Goal: Task Accomplishment & Management: Manage account settings

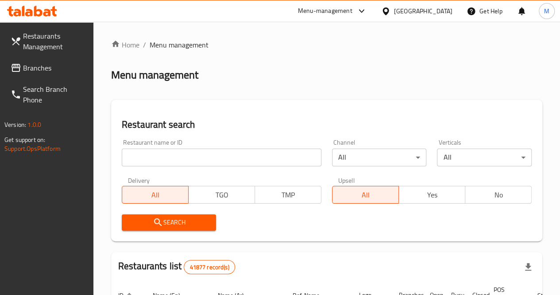
click at [170, 155] on input "search" at bounding box center [222, 157] width 200 height 18
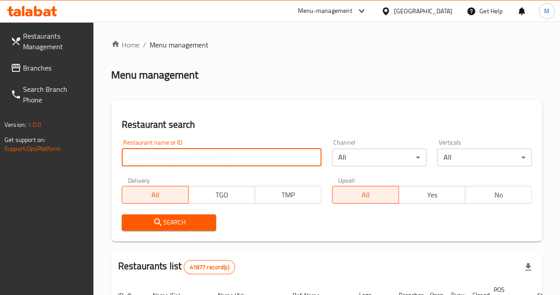
paste input "608431"
type input "608431"
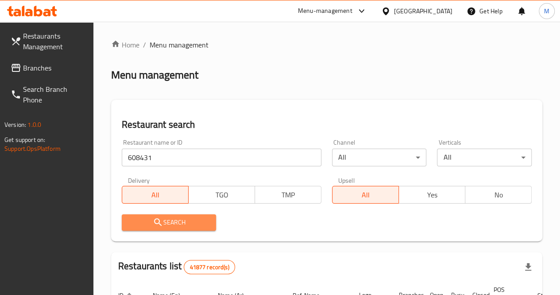
click at [183, 219] on span "Search" at bounding box center [169, 222] width 81 height 11
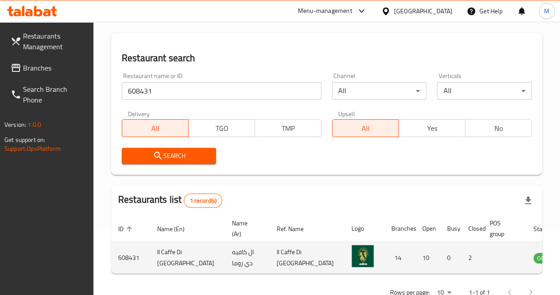
scroll to position [0, 1]
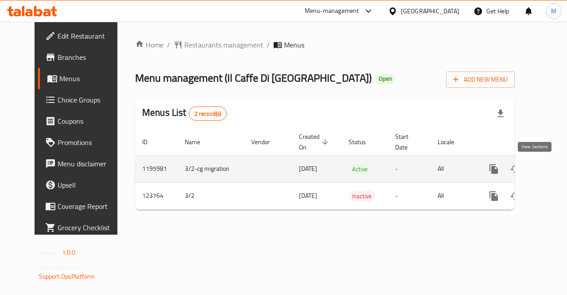
click at [553, 169] on icon "enhanced table" at bounding box center [558, 168] width 11 height 11
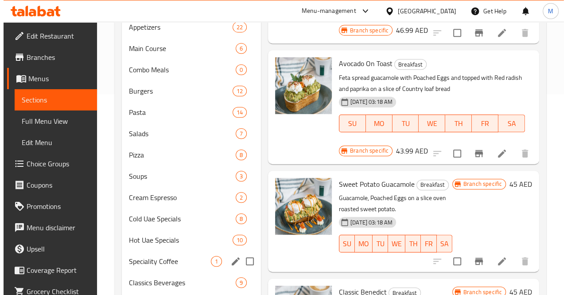
scroll to position [230, 0]
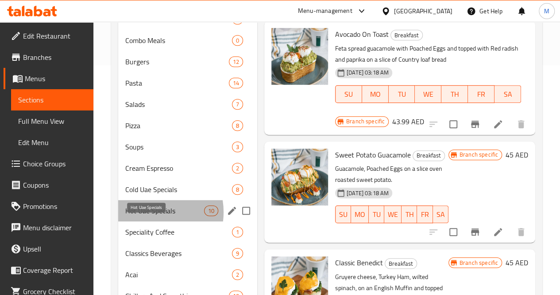
click at [147, 216] on span "Hot Uae Specials" at bounding box center [164, 210] width 79 height 11
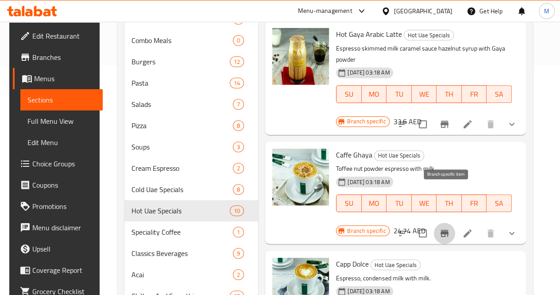
click at [449, 230] on icon "Branch-specific-item" at bounding box center [445, 233] width 8 height 7
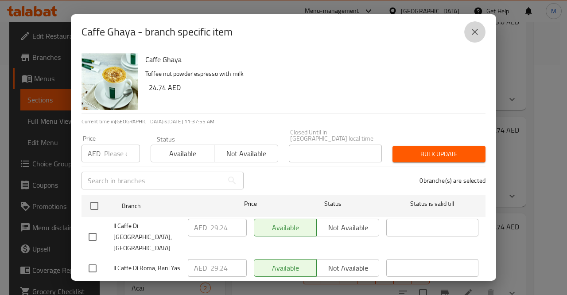
click at [477, 29] on icon "close" at bounding box center [475, 32] width 6 height 6
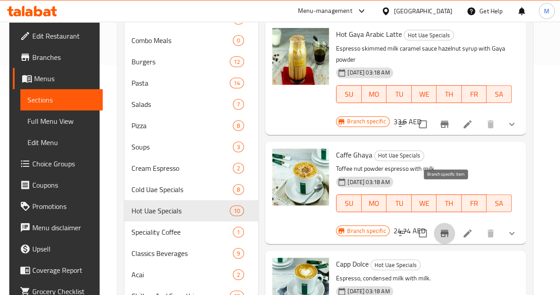
click at [449, 230] on icon "Branch-specific-item" at bounding box center [445, 233] width 8 height 7
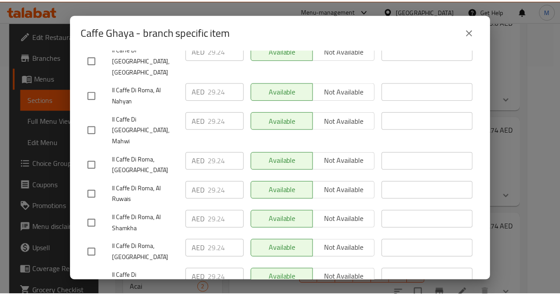
scroll to position [362, 0]
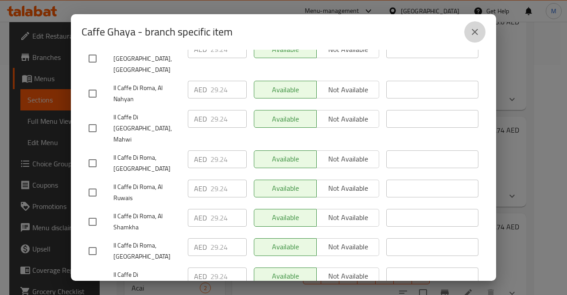
click at [479, 33] on icon "close" at bounding box center [475, 32] width 11 height 11
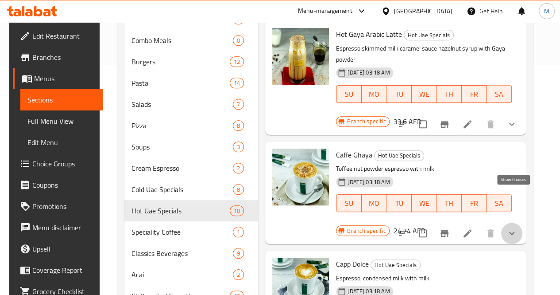
click at [518, 228] on icon "show more" at bounding box center [512, 233] width 11 height 11
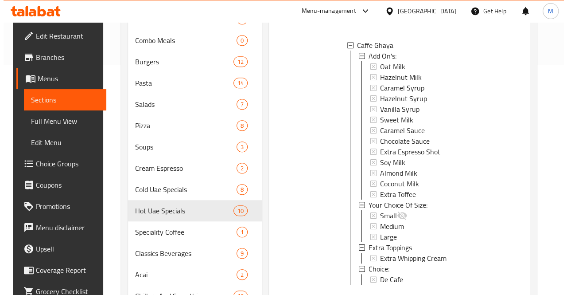
scroll to position [190, 0]
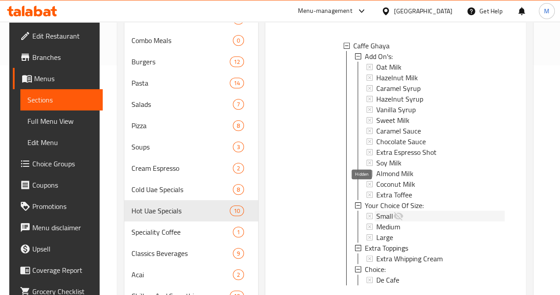
click at [393, 210] on icon at bounding box center [398, 215] width 11 height 11
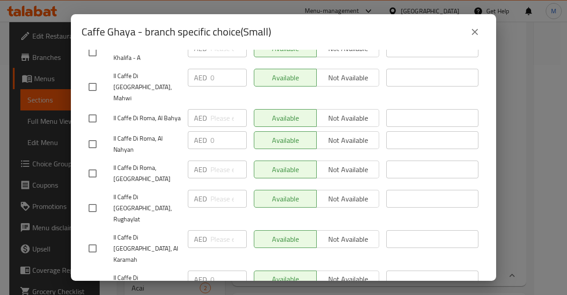
scroll to position [362, 0]
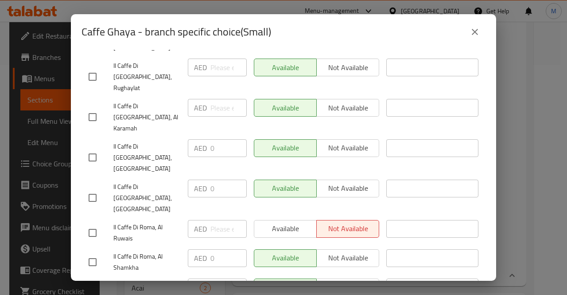
click at [286, 220] on div "Available Not available" at bounding box center [316, 229] width 125 height 18
click at [339, 220] on div "Available Not available" at bounding box center [316, 229] width 125 height 18
click at [281, 220] on div "Available Not available" at bounding box center [316, 229] width 125 height 18
click at [93, 223] on input "checkbox" at bounding box center [92, 232] width 19 height 19
click at [280, 222] on span "Available" at bounding box center [285, 228] width 55 height 13
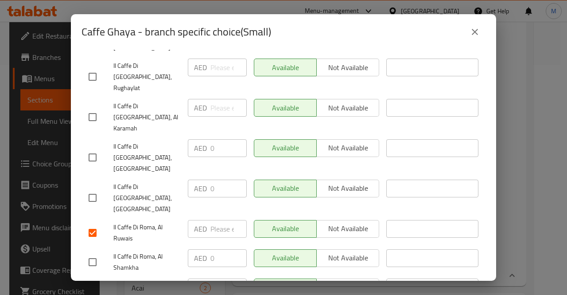
click at [93, 223] on input "checkbox" at bounding box center [92, 232] width 19 height 19
checkbox input "false"
click at [471, 35] on icon "close" at bounding box center [475, 32] width 11 height 11
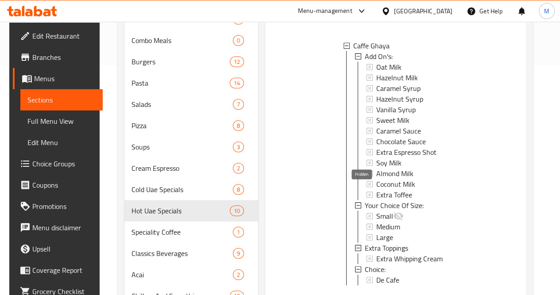
click at [393, 210] on icon at bounding box center [398, 215] width 11 height 11
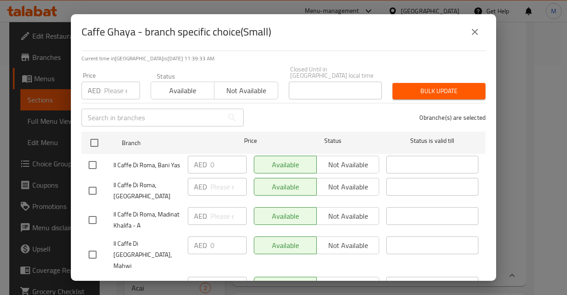
scroll to position [0, 0]
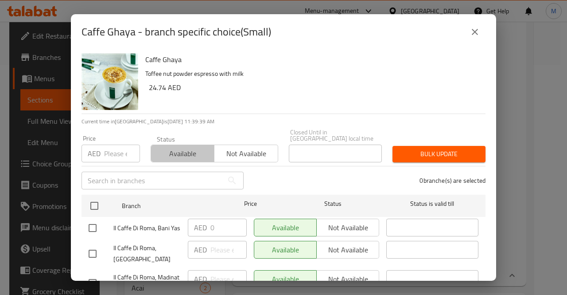
click at [190, 154] on span "Available" at bounding box center [183, 153] width 56 height 13
click at [478, 31] on icon "close" at bounding box center [475, 32] width 11 height 11
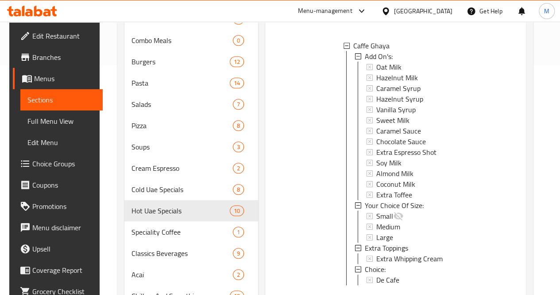
click at [367, 213] on icon at bounding box center [370, 216] width 6 height 6
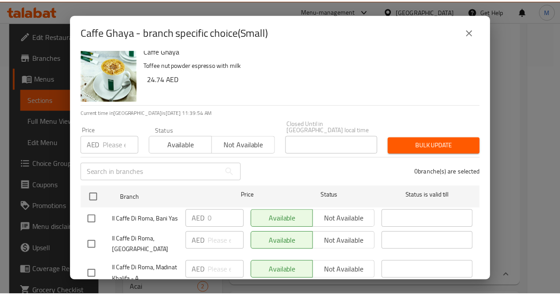
scroll to position [9, 0]
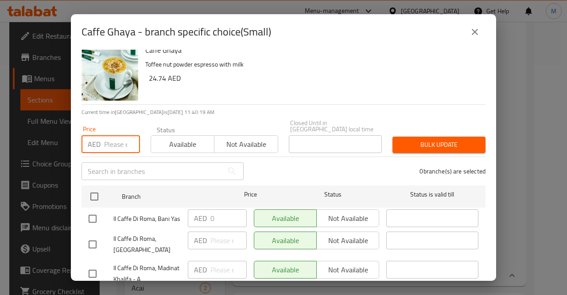
click at [105, 143] on input "number" at bounding box center [122, 144] width 36 height 18
click at [349, 82] on h6 "24.74 AED" at bounding box center [314, 78] width 330 height 12
click at [475, 37] on button "close" at bounding box center [474, 31] width 21 height 21
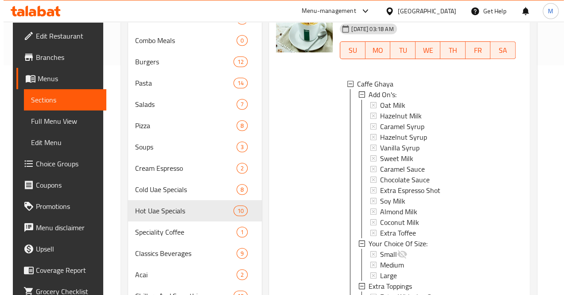
scroll to position [155, 0]
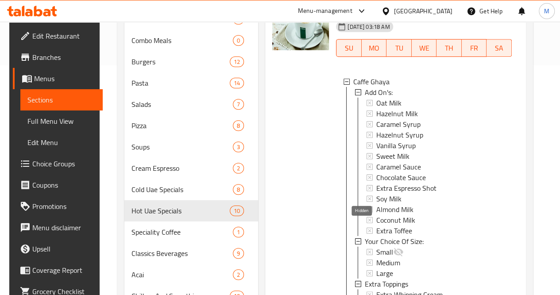
click at [394, 248] on icon at bounding box center [399, 252] width 10 height 8
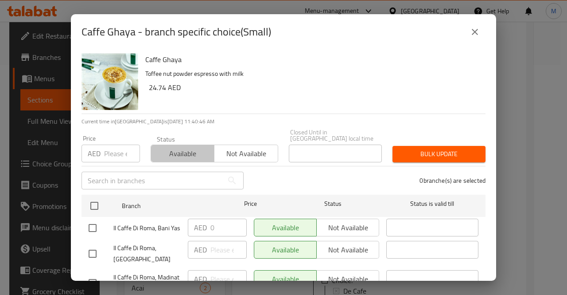
click at [187, 152] on span "Available" at bounding box center [183, 153] width 56 height 13
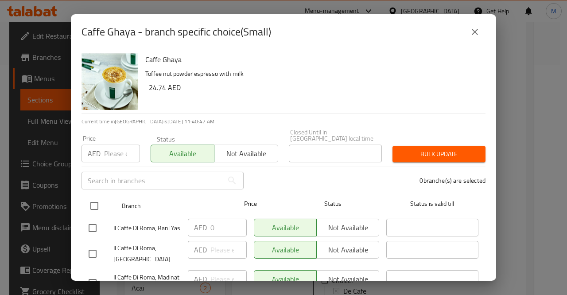
click at [97, 206] on input "checkbox" at bounding box center [94, 205] width 19 height 19
checkbox input "true"
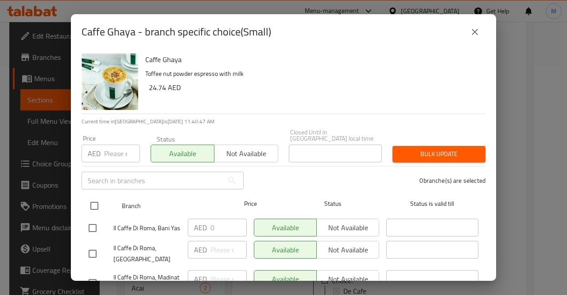
checkbox input "true"
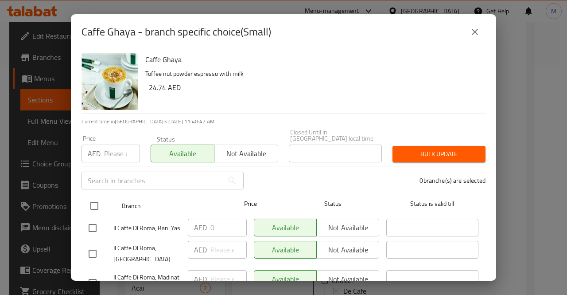
checkbox input "true"
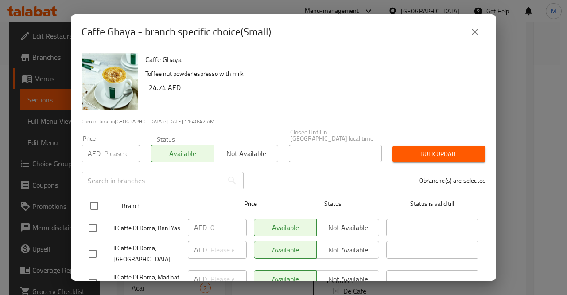
checkbox input "true"
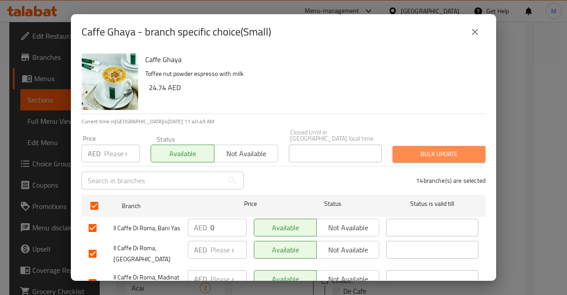
click at [444, 149] on span "Bulk update" at bounding box center [439, 153] width 79 height 11
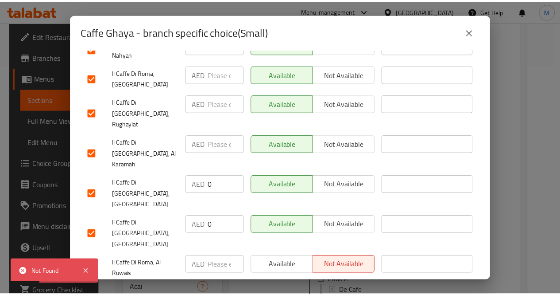
scroll to position [362, 0]
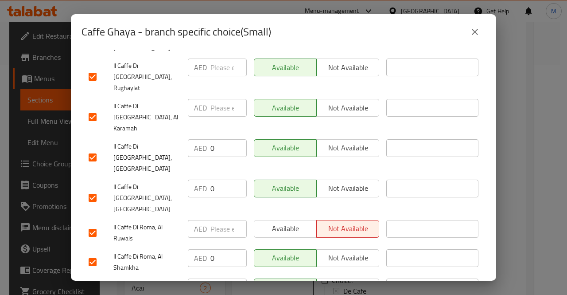
click at [264, 220] on button "Available" at bounding box center [285, 229] width 63 height 18
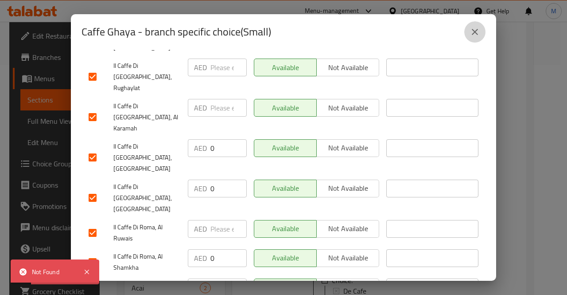
click at [478, 33] on icon "close" at bounding box center [475, 32] width 11 height 11
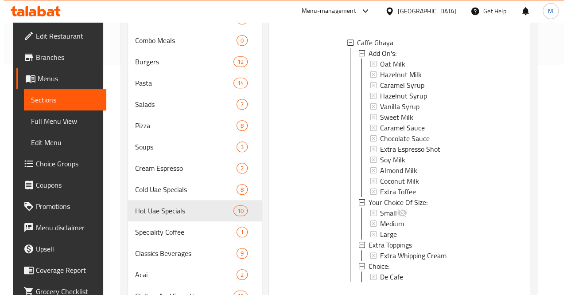
scroll to position [199, 0]
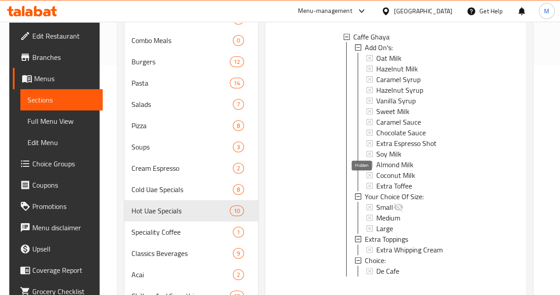
click at [393, 202] on icon at bounding box center [398, 207] width 11 height 11
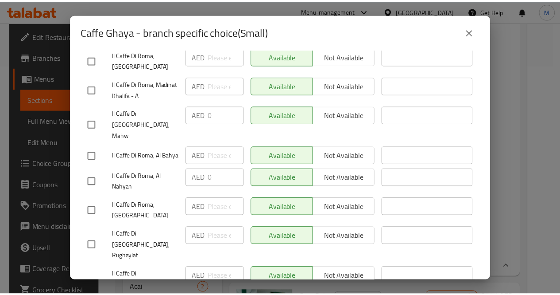
scroll to position [185, 0]
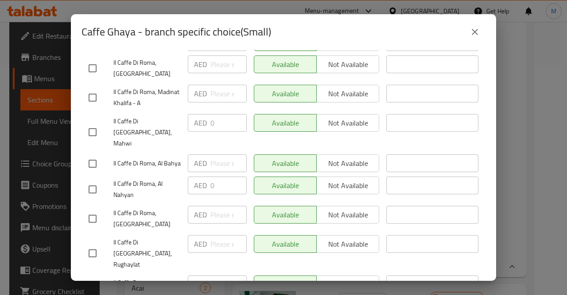
click at [473, 38] on button "close" at bounding box center [474, 31] width 21 height 21
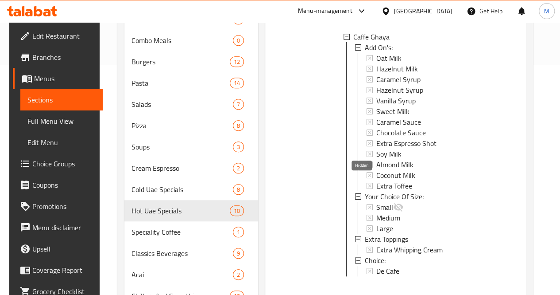
click at [394, 203] on icon at bounding box center [399, 207] width 10 height 8
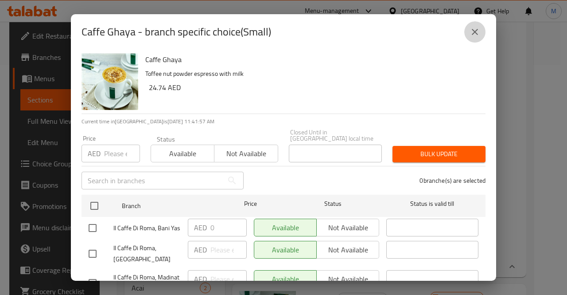
click at [479, 32] on icon "close" at bounding box center [475, 32] width 11 height 11
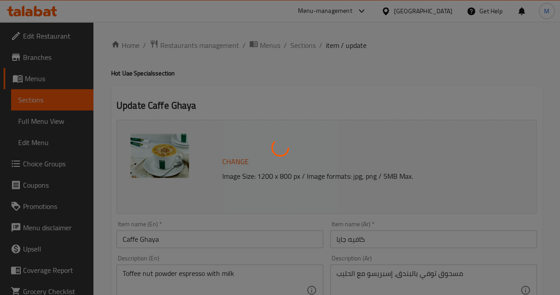
type input "الاضافات:"
type input "0"
type input "12"
type input "اختيارك من الحجم:"
type input "1"
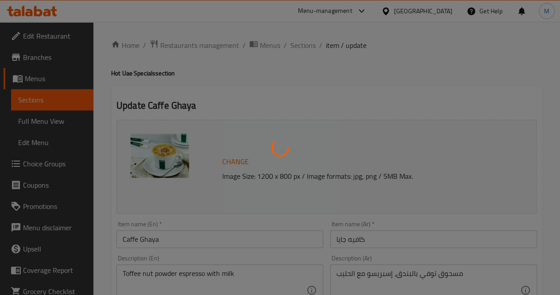
type input "1"
type input "الطبقة الإضافية"
type input "0"
type input "1"
type input "اختيار:"
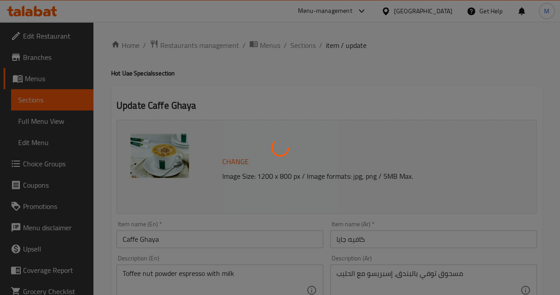
type input "0"
type input "1"
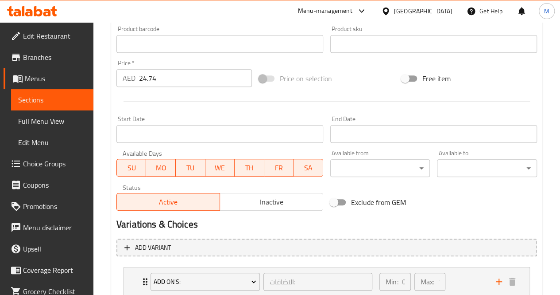
scroll to position [467, 0]
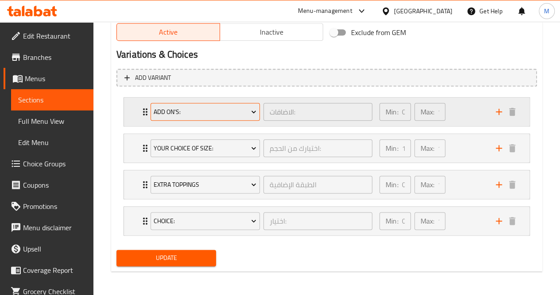
click at [251, 116] on span "Add On's:" at bounding box center [205, 111] width 103 height 11
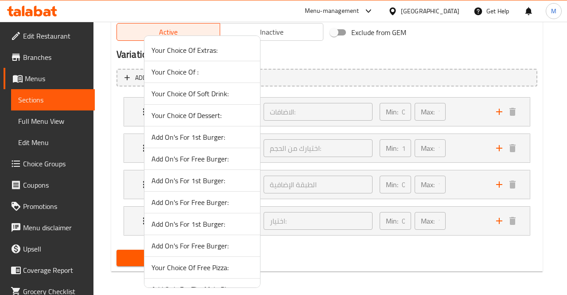
click at [322, 65] on div at bounding box center [283, 147] width 567 height 295
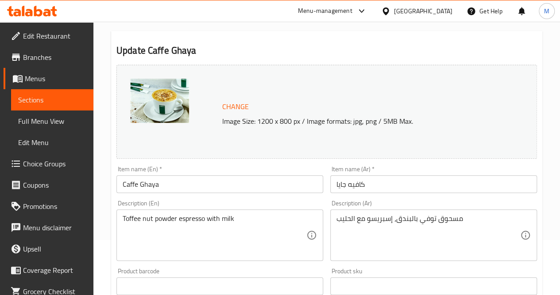
scroll to position [0, 0]
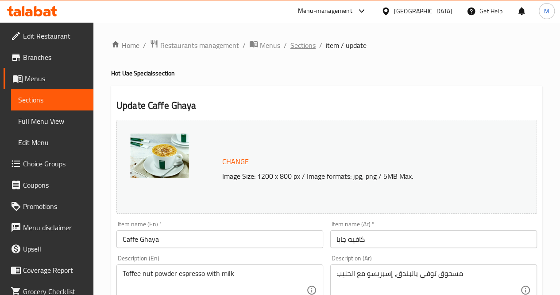
click at [304, 47] on span "Sections" at bounding box center [303, 45] width 25 height 11
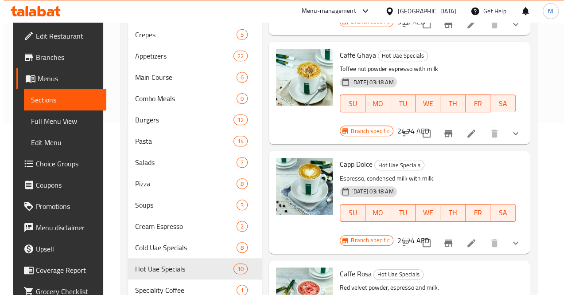
scroll to position [140, 0]
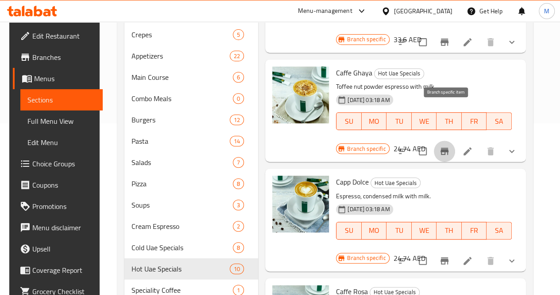
click at [448, 148] on icon "Branch-specific-item" at bounding box center [445, 151] width 8 height 7
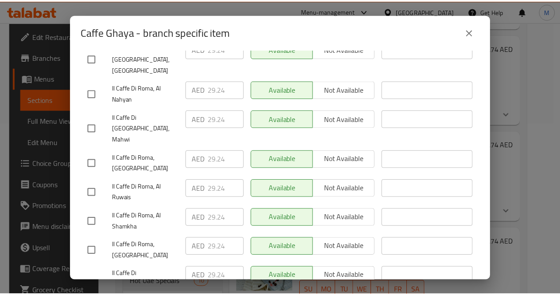
scroll to position [0, 0]
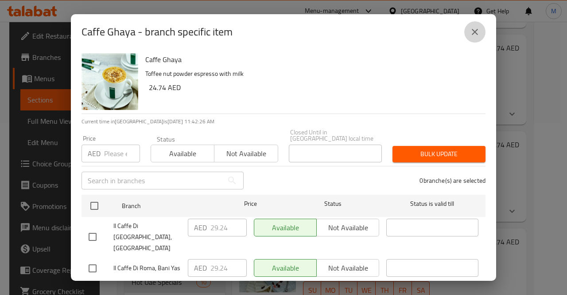
click at [474, 34] on icon "close" at bounding box center [475, 32] width 11 height 11
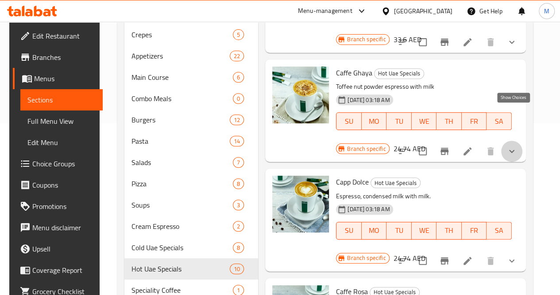
click at [514, 146] on icon "show more" at bounding box center [512, 151] width 11 height 11
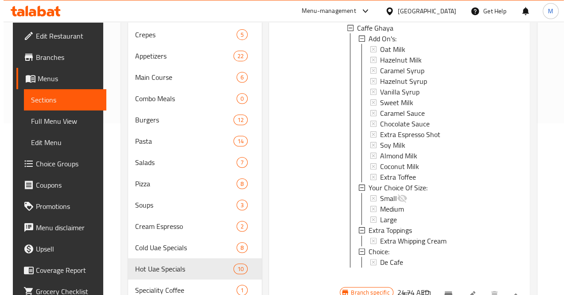
scroll to position [267, 0]
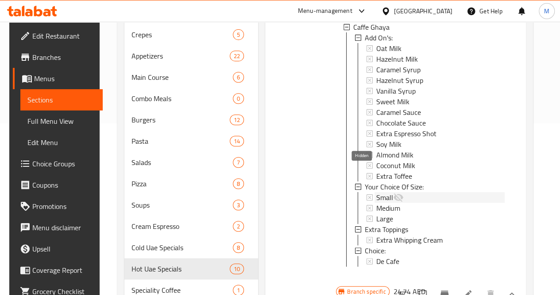
click at [394, 193] on icon at bounding box center [399, 197] width 10 height 8
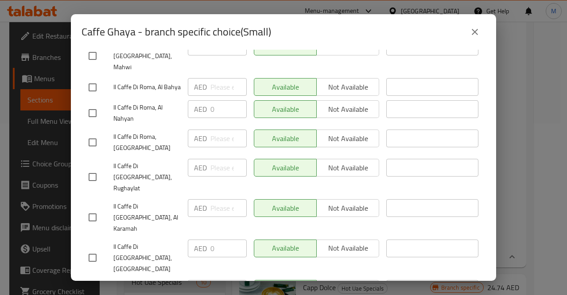
scroll to position [362, 0]
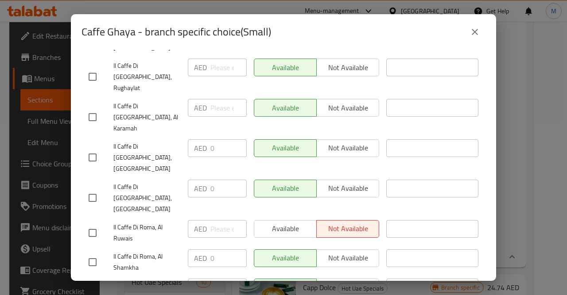
click at [91, 223] on input "checkbox" at bounding box center [92, 232] width 19 height 19
checkbox input "true"
click at [284, 222] on span "Available" at bounding box center [285, 228] width 55 height 13
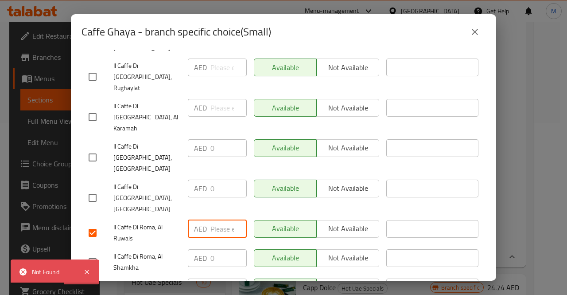
click at [220, 220] on input "number" at bounding box center [228, 229] width 36 height 18
type input "0"
click at [89, 272] on icon at bounding box center [87, 271] width 11 height 11
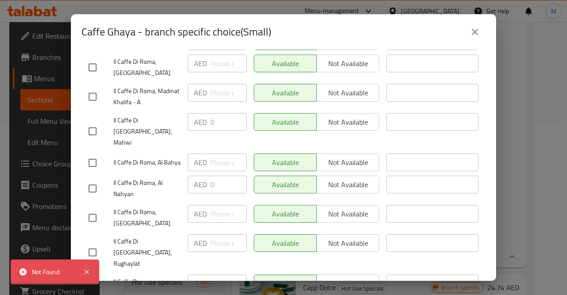
scroll to position [0, 0]
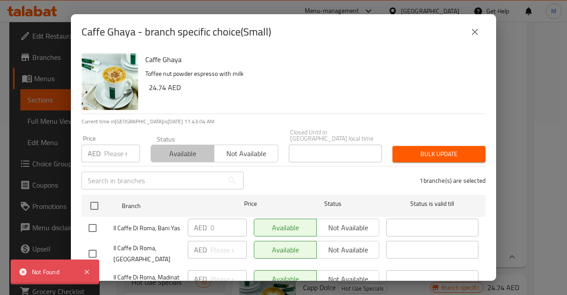
click at [176, 158] on span "Available" at bounding box center [183, 153] width 56 height 13
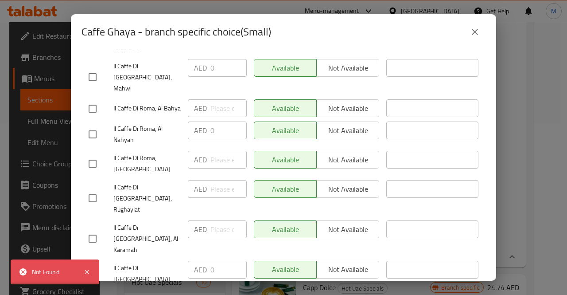
scroll to position [362, 0]
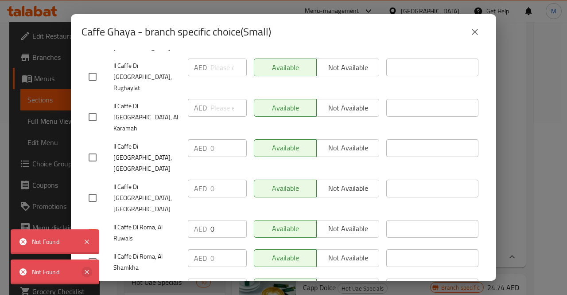
click at [89, 272] on icon at bounding box center [87, 271] width 11 height 11
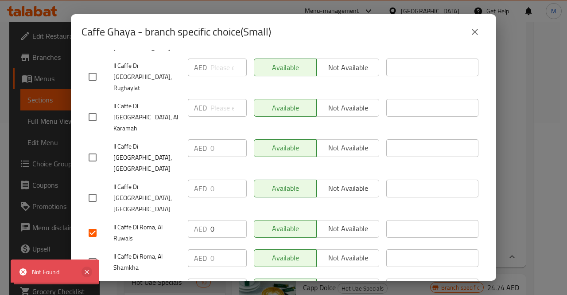
click at [88, 271] on icon at bounding box center [87, 271] width 11 height 11
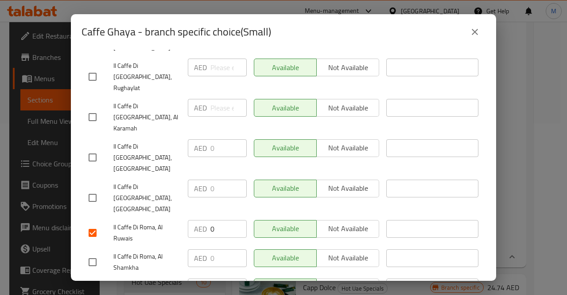
click at [472, 33] on icon "close" at bounding box center [475, 32] width 11 height 11
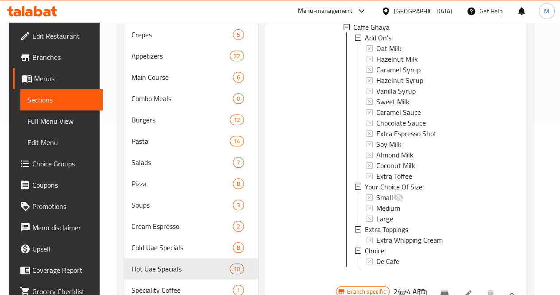
click at [367, 194] on icon at bounding box center [370, 197] width 6 height 6
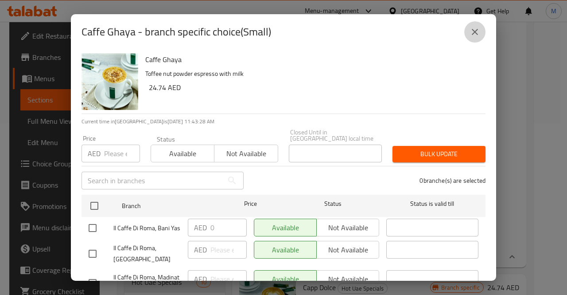
click at [474, 30] on icon "close" at bounding box center [475, 32] width 11 height 11
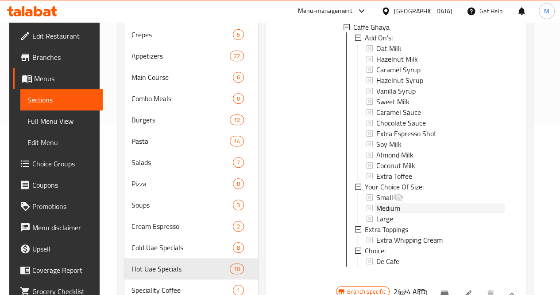
click at [377, 202] on span "Medium" at bounding box center [389, 207] width 24 height 11
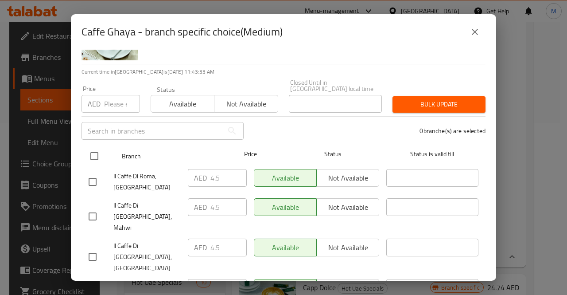
scroll to position [0, 0]
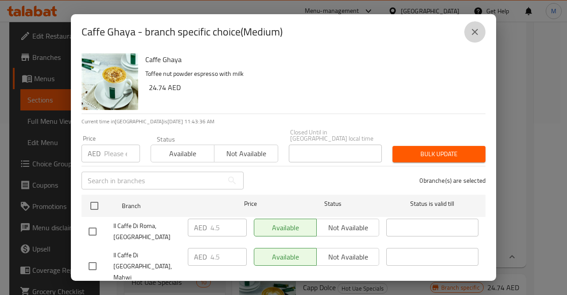
click at [475, 29] on icon "close" at bounding box center [475, 32] width 11 height 11
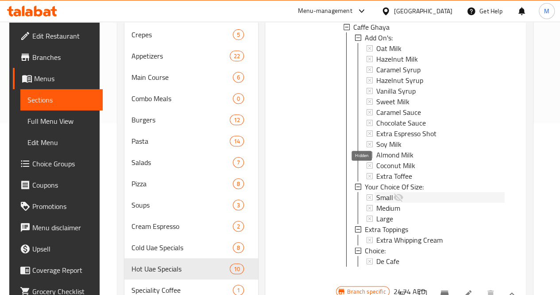
click at [393, 192] on icon at bounding box center [398, 197] width 11 height 11
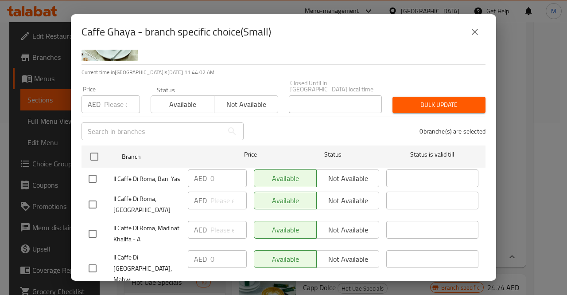
scroll to position [53, 0]
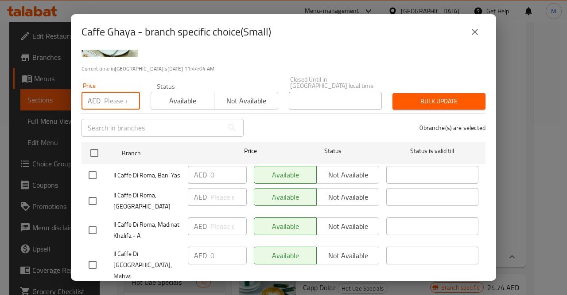
click at [108, 99] on input "number" at bounding box center [122, 101] width 36 height 18
type input "0"
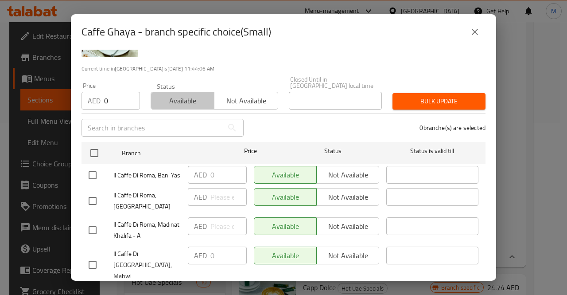
click at [184, 100] on span "Available" at bounding box center [183, 100] width 56 height 13
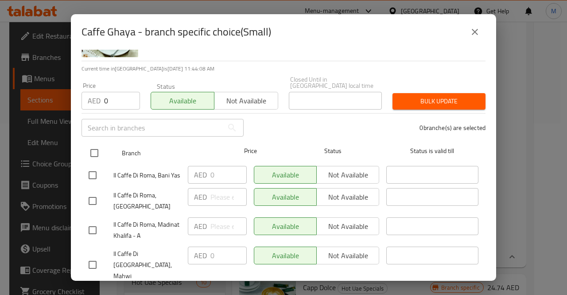
click at [93, 155] on input "checkbox" at bounding box center [94, 153] width 19 height 19
checkbox input "true"
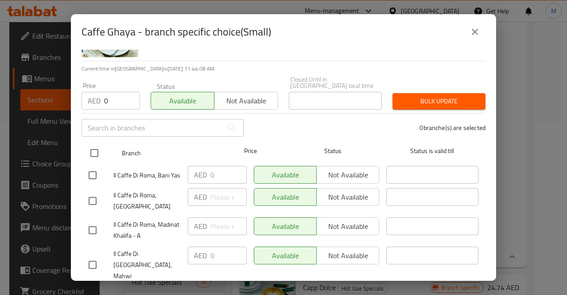
checkbox input "true"
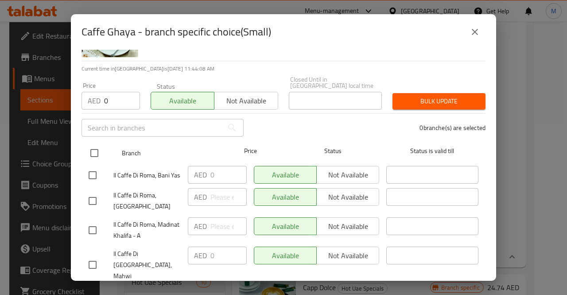
checkbox input "true"
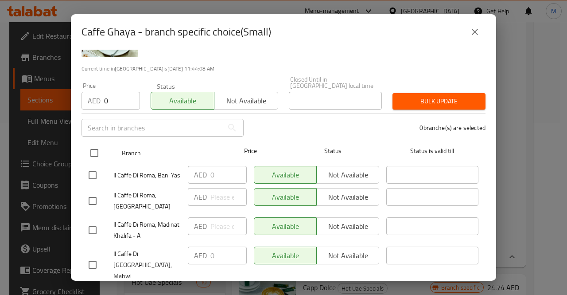
checkbox input "true"
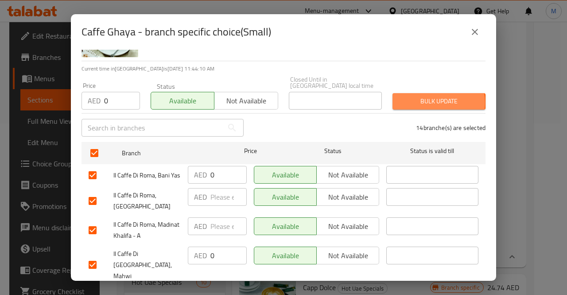
click at [425, 102] on span "Bulk update" at bounding box center [439, 101] width 79 height 11
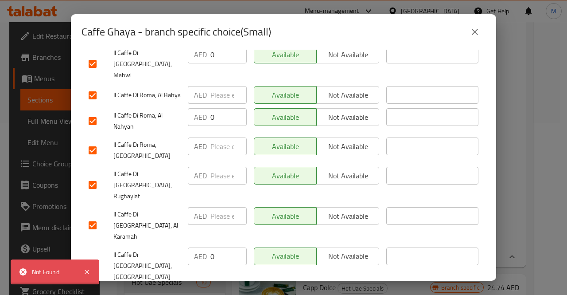
scroll to position [254, 0]
click at [219, 172] on input "number" at bounding box center [228, 175] width 36 height 18
type input "0"
click at [218, 146] on input "number" at bounding box center [228, 146] width 36 height 18
type input "0"
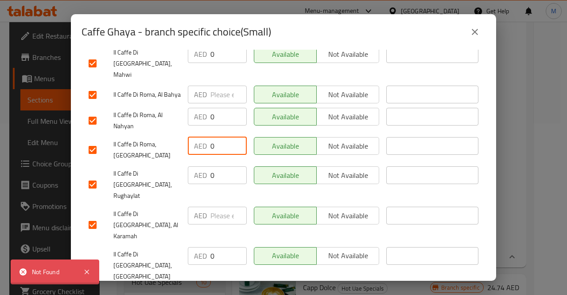
click at [216, 86] on input "number" at bounding box center [228, 95] width 36 height 18
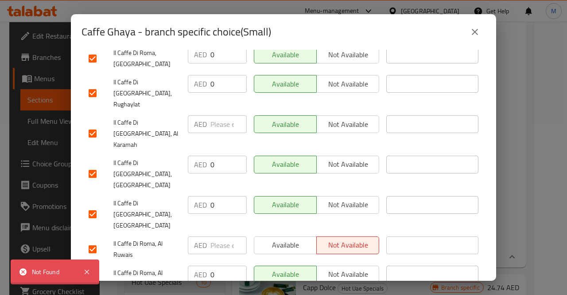
scroll to position [346, 0]
type input "0"
click at [211, 115] on input "number" at bounding box center [228, 124] width 36 height 18
type input "0"
click at [228, 236] on input "number" at bounding box center [228, 245] width 36 height 18
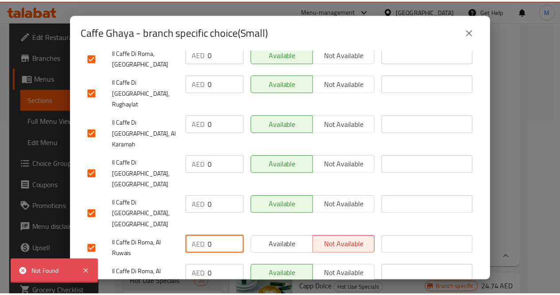
scroll to position [362, 0]
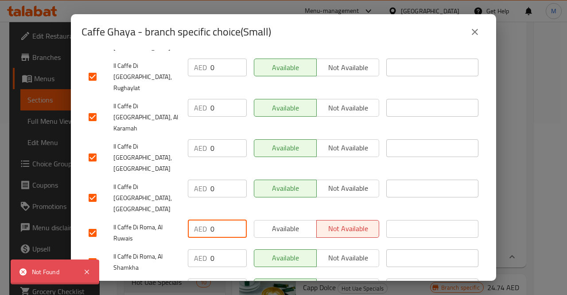
type input "0"
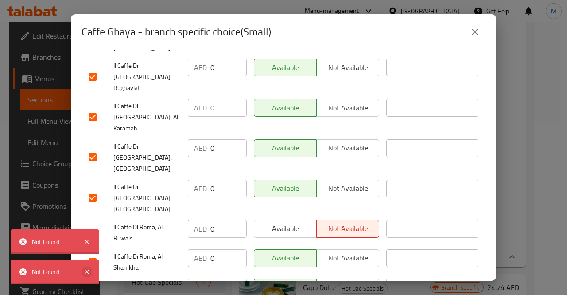
click at [90, 269] on icon at bounding box center [87, 271] width 11 height 11
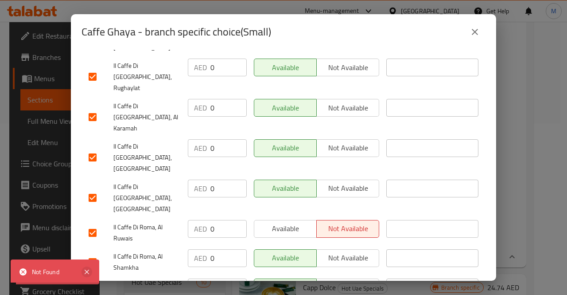
click at [86, 269] on icon at bounding box center [87, 271] width 11 height 11
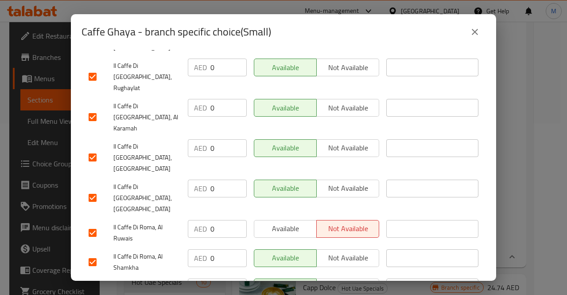
click at [475, 31] on icon "close" at bounding box center [475, 32] width 6 height 6
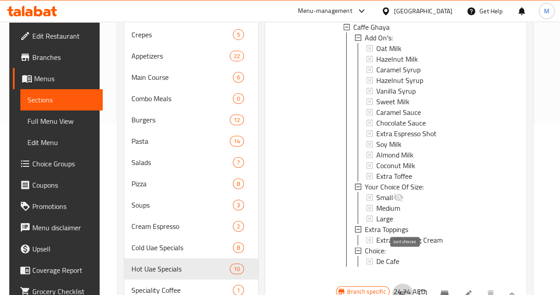
click at [404, 291] on icon "sort-choices" at bounding box center [403, 293] width 8 height 5
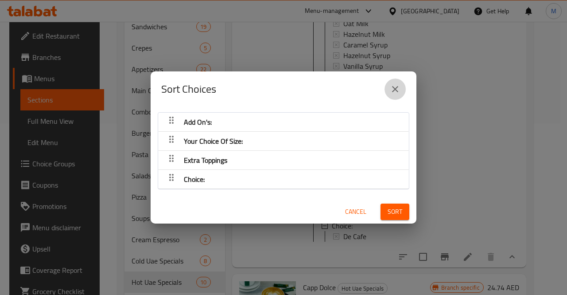
click at [394, 92] on icon "close" at bounding box center [395, 89] width 11 height 11
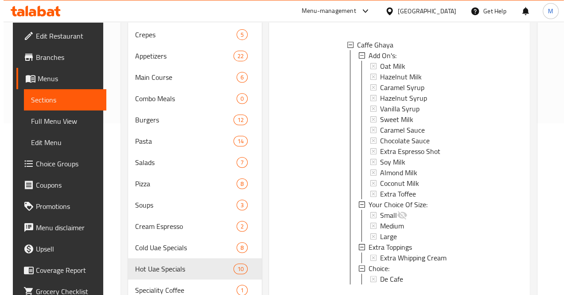
scroll to position [1, 0]
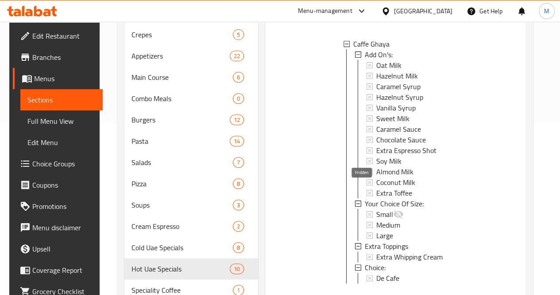
click at [393, 209] on icon at bounding box center [398, 214] width 11 height 11
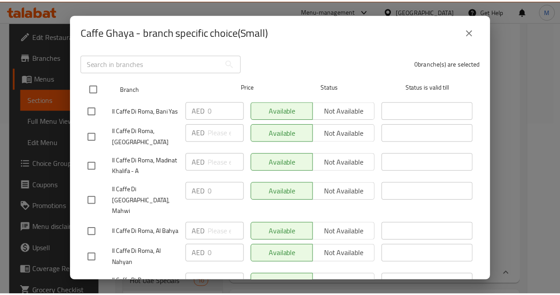
scroll to position [0, 0]
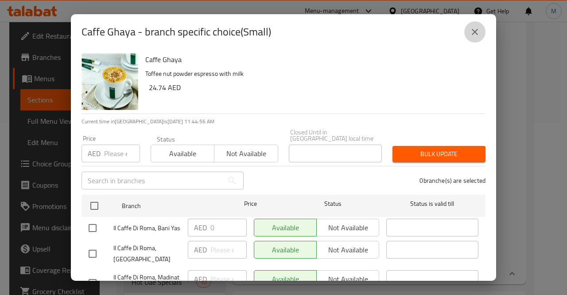
click at [479, 33] on icon "close" at bounding box center [475, 32] width 11 height 11
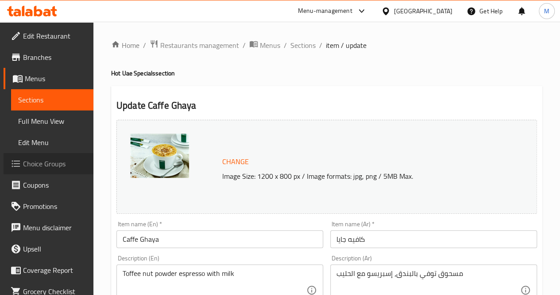
click at [52, 162] on span "Choice Groups" at bounding box center [54, 163] width 63 height 11
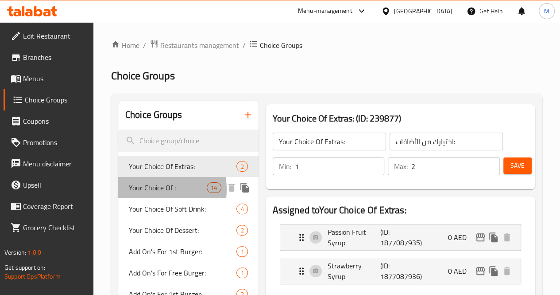
click at [156, 190] on span "Your Choice Of :" at bounding box center [168, 187] width 78 height 11
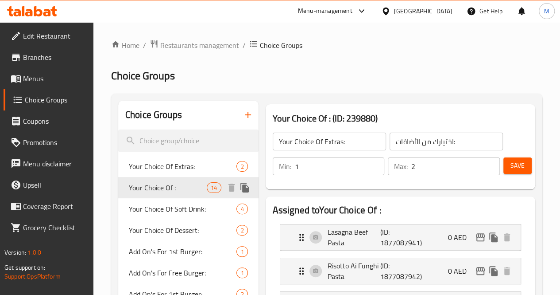
type input "Your Choice Of :"
type input "إختيارك من :"
type input "1"
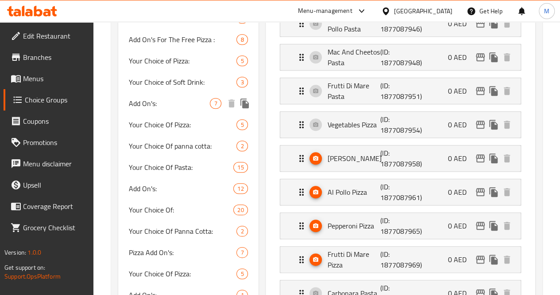
scroll to position [384, 0]
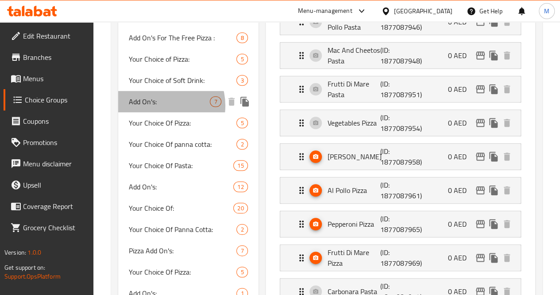
click at [160, 107] on span "Add On's:" at bounding box center [170, 101] width 82 height 11
type input "Add On's:"
type input "الاضافات:"
type input "0"
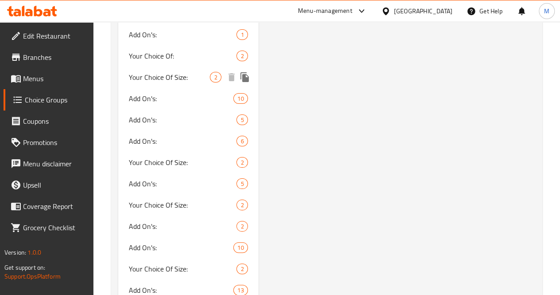
scroll to position [1695, 0]
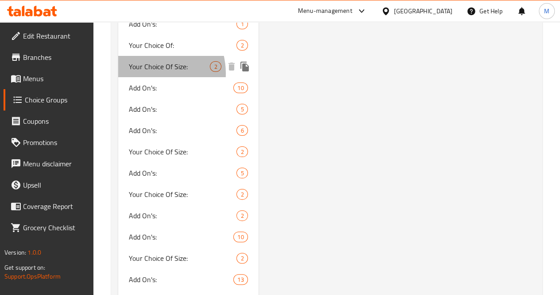
click at [150, 72] on span "Your Choice Of Size:" at bounding box center [170, 66] width 82 height 11
type input "Your Choice Of Size:"
type input "اختيارك من الحجم:"
type input "1"
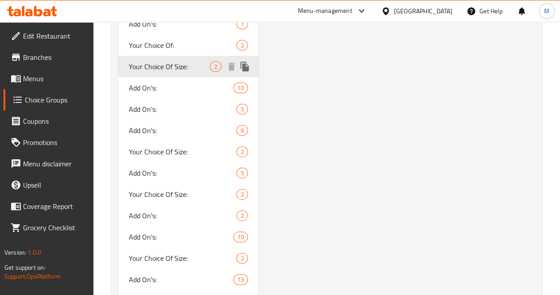
click at [151, 72] on span "Your Choice Of Size:" at bounding box center [170, 66] width 82 height 11
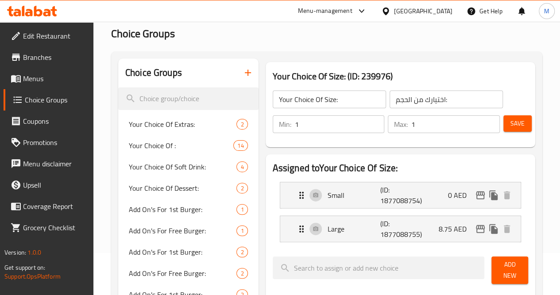
scroll to position [43, 0]
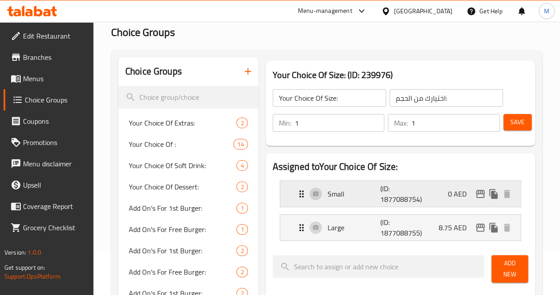
click at [342, 197] on p "Small" at bounding box center [354, 193] width 53 height 11
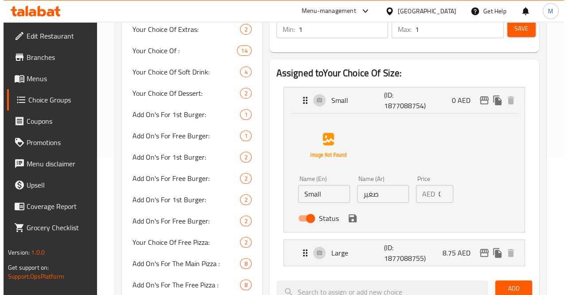
scroll to position [137, 0]
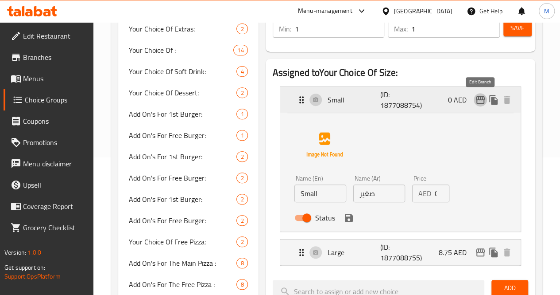
click at [483, 101] on icon "edit" at bounding box center [480, 99] width 11 height 11
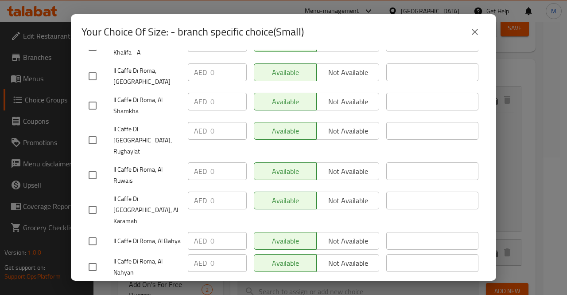
scroll to position [0, 0]
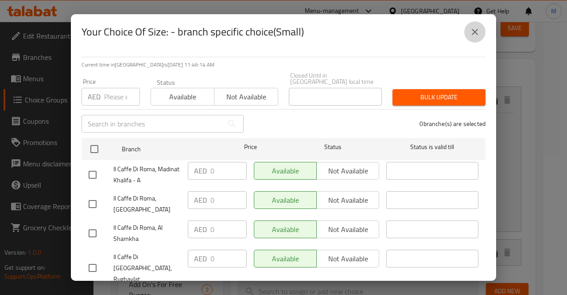
click at [477, 29] on icon "close" at bounding box center [475, 32] width 11 height 11
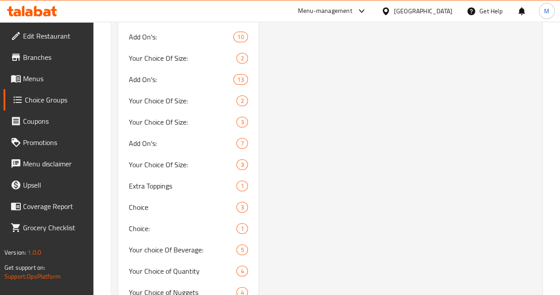
scroll to position [1901, 0]
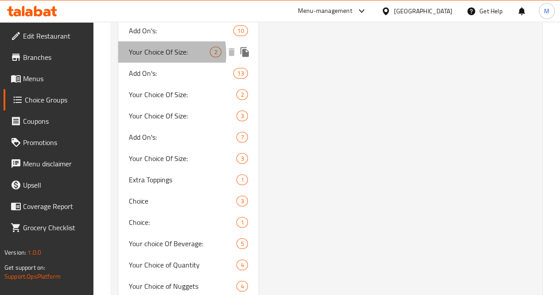
click at [148, 57] on span "Your Choice Of Size:" at bounding box center [170, 52] width 82 height 11
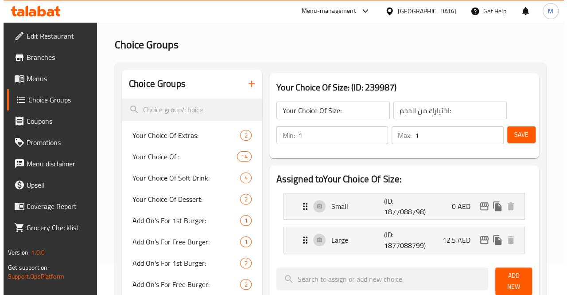
scroll to position [31, 0]
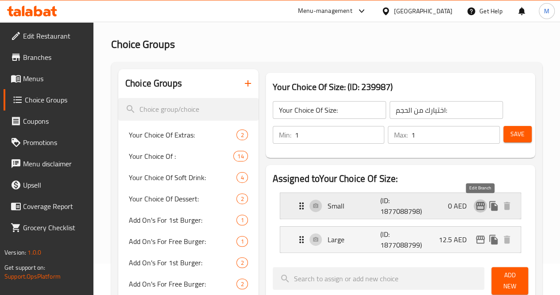
click at [479, 204] on icon "edit" at bounding box center [480, 205] width 11 height 11
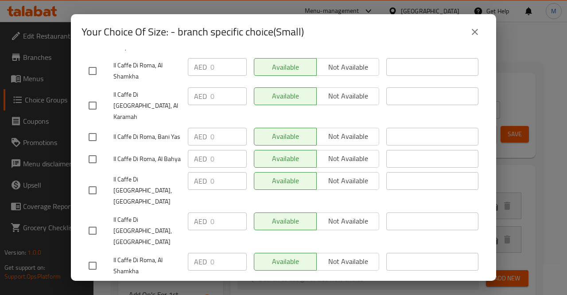
scroll to position [300, 0]
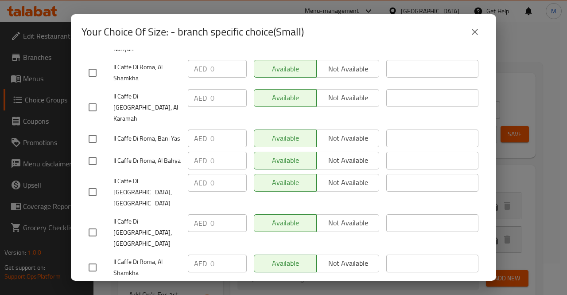
drag, startPoint x: 279, startPoint y: 248, endPoint x: 274, endPoint y: 242, distance: 7.8
click at [274, 284] on div "Available Not available" at bounding box center [316, 293] width 125 height 18
click at [95, 287] on input "checkbox" at bounding box center [92, 296] width 19 height 19
checkbox input "true"
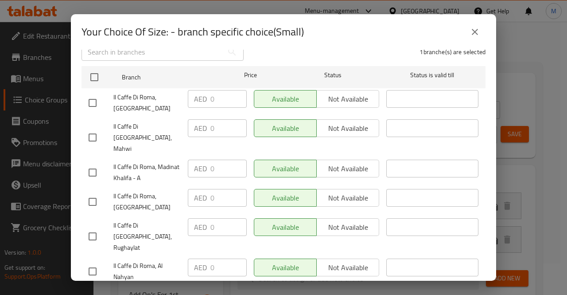
scroll to position [0, 0]
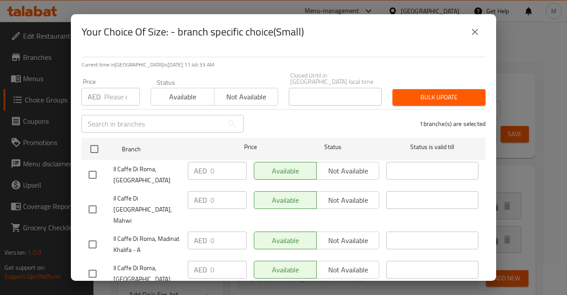
click at [181, 97] on span "Available" at bounding box center [183, 96] width 56 height 13
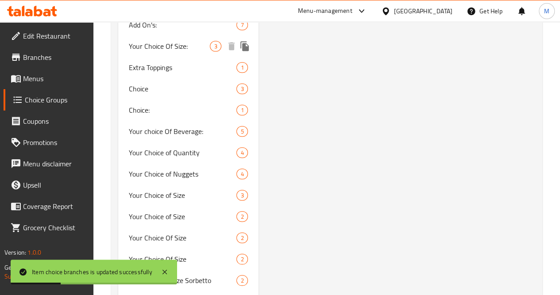
scroll to position [2013, 0]
click at [156, 8] on span "Your Choice Of Size:" at bounding box center [170, 3] width 82 height 11
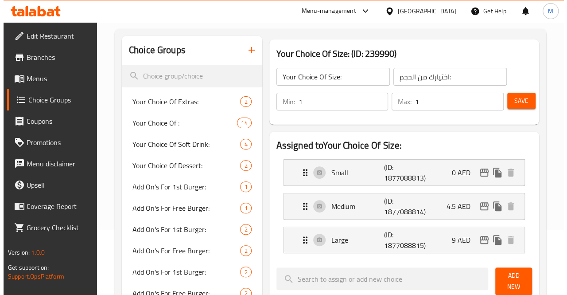
scroll to position [65, 0]
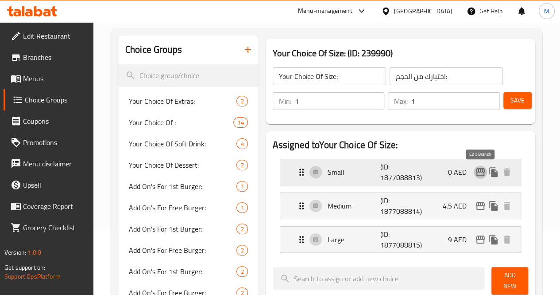
click at [479, 174] on icon "edit" at bounding box center [480, 172] width 11 height 11
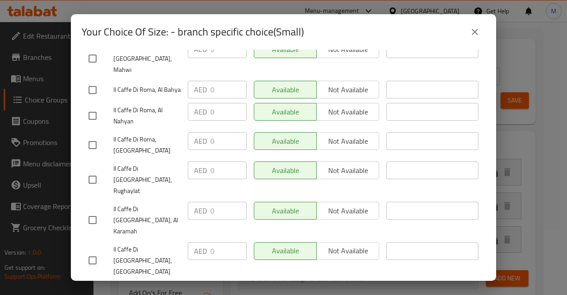
scroll to position [305, 0]
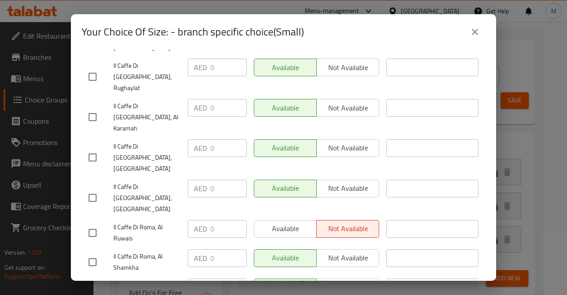
click at [279, 220] on div "Available Not available" at bounding box center [316, 229] width 125 height 18
click at [90, 223] on input "checkbox" at bounding box center [92, 232] width 19 height 19
checkbox input "true"
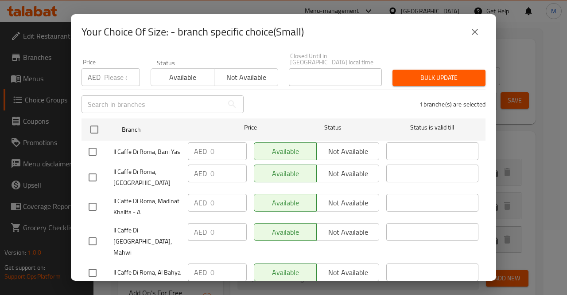
scroll to position [0, 0]
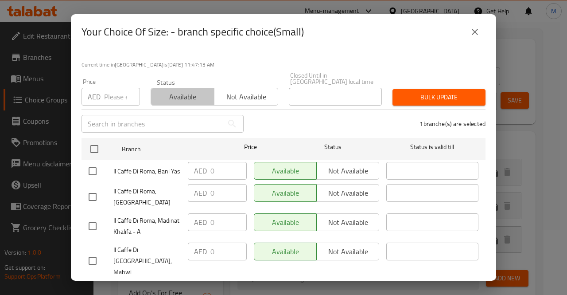
click at [182, 97] on span "Available" at bounding box center [183, 96] width 56 height 13
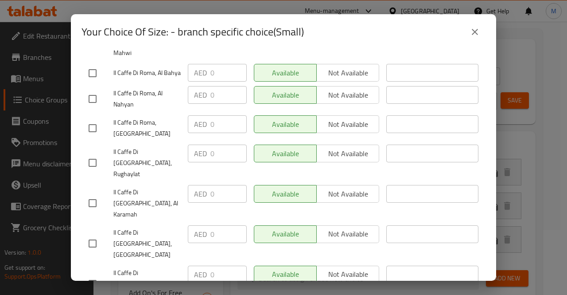
scroll to position [305, 0]
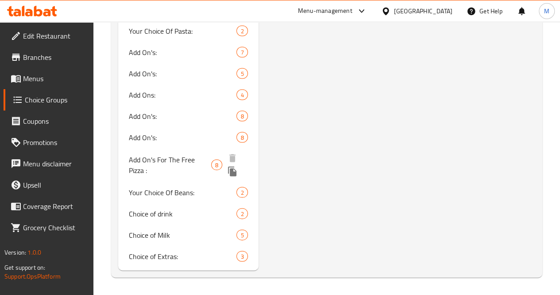
scroll to position [2652, 0]
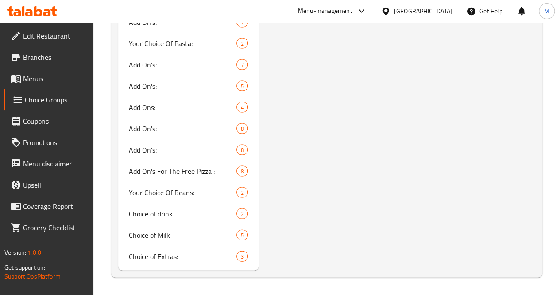
click at [33, 76] on span "Menus" at bounding box center [54, 78] width 63 height 11
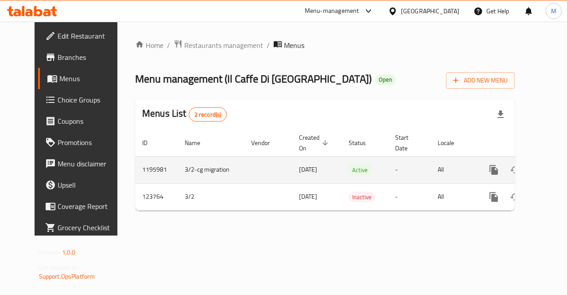
click at [553, 173] on icon "enhanced table" at bounding box center [558, 169] width 11 height 11
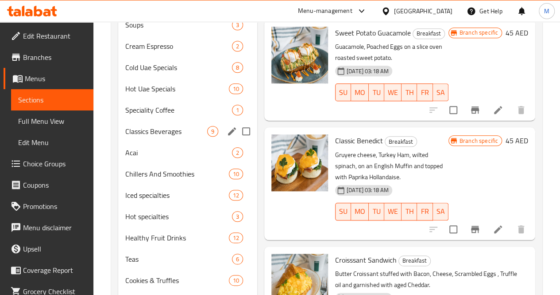
scroll to position [349, 0]
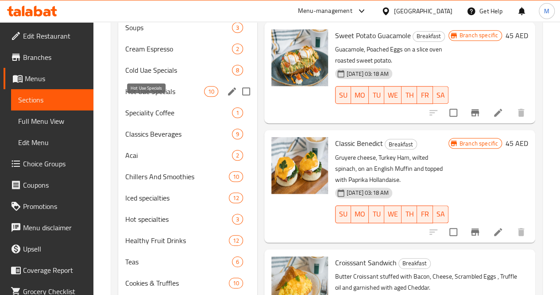
click at [149, 97] on span "Hot Uae Specials" at bounding box center [164, 91] width 79 height 11
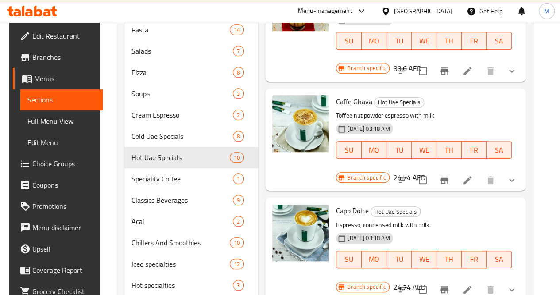
scroll to position [261, 0]
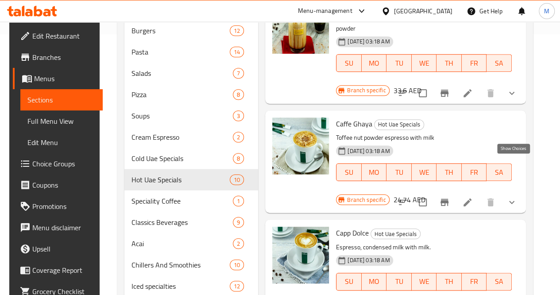
click at [512, 197] on icon "show more" at bounding box center [512, 202] width 11 height 11
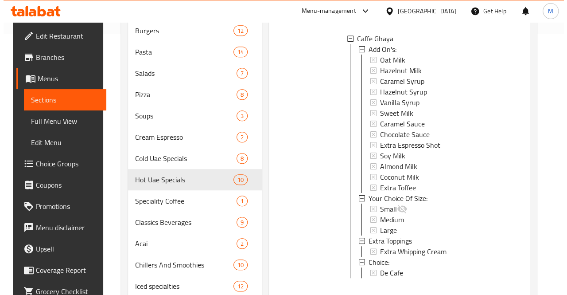
scroll to position [167, 0]
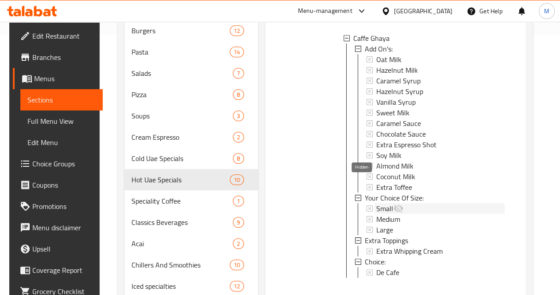
click at [394, 204] on icon at bounding box center [399, 208] width 10 height 8
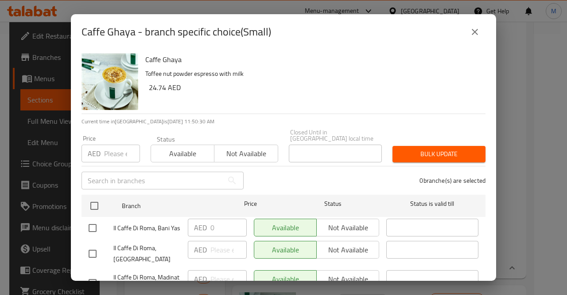
click at [477, 30] on icon "close" at bounding box center [475, 32] width 6 height 6
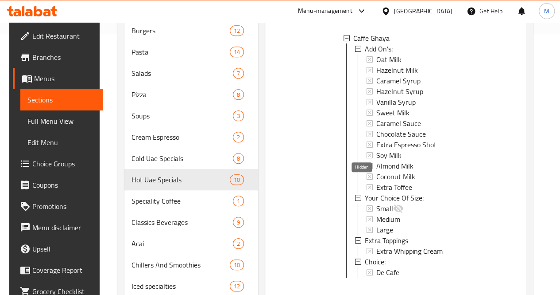
click at [394, 204] on icon at bounding box center [399, 208] width 10 height 8
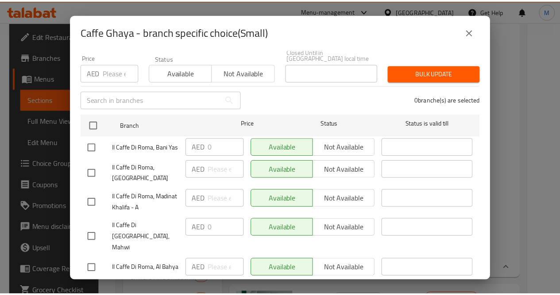
scroll to position [0, 0]
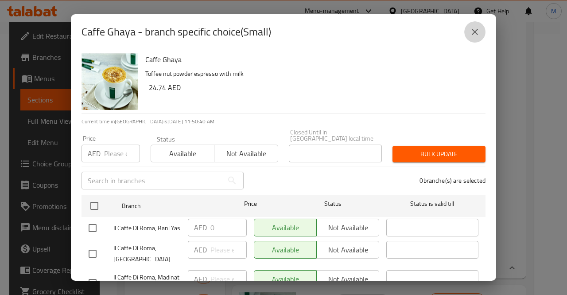
click at [477, 37] on icon "close" at bounding box center [475, 32] width 11 height 11
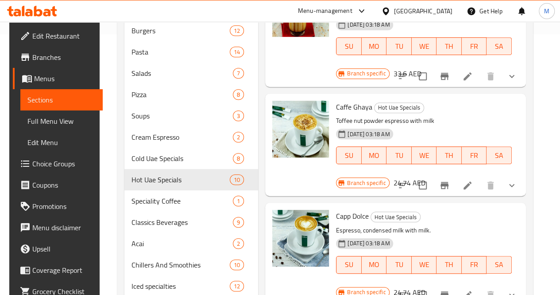
scroll to position [18, 0]
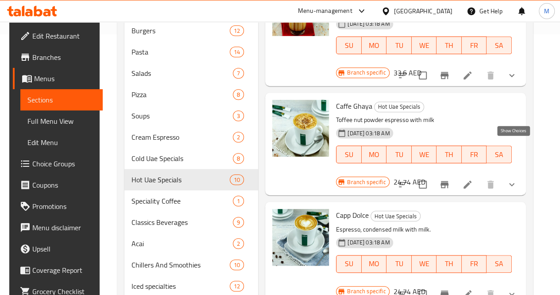
click at [510, 179] on icon "show more" at bounding box center [512, 184] width 11 height 11
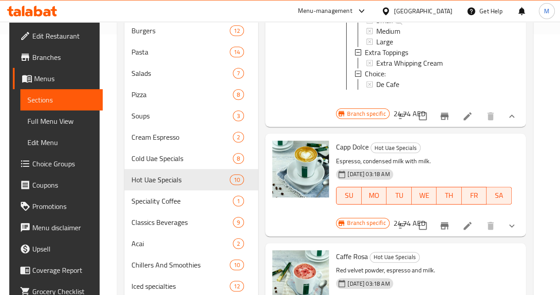
scroll to position [355, 0]
click at [517, 215] on button "show more" at bounding box center [512, 225] width 21 height 21
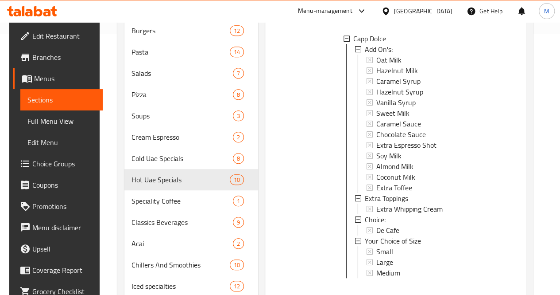
scroll to position [549, 0]
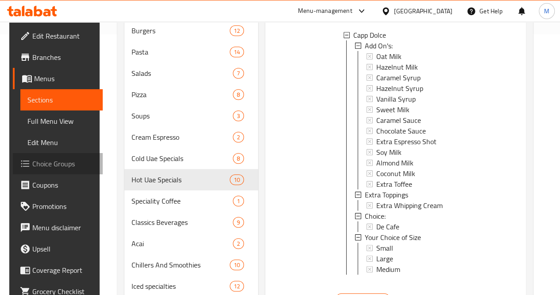
click at [50, 159] on span "Choice Groups" at bounding box center [63, 163] width 63 height 11
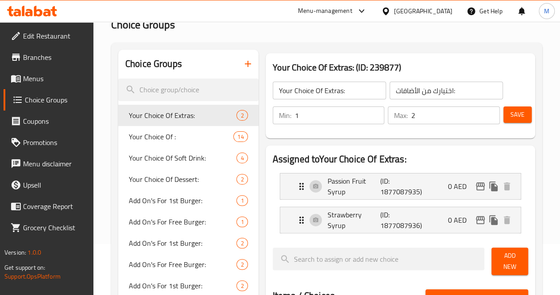
scroll to position [55, 0]
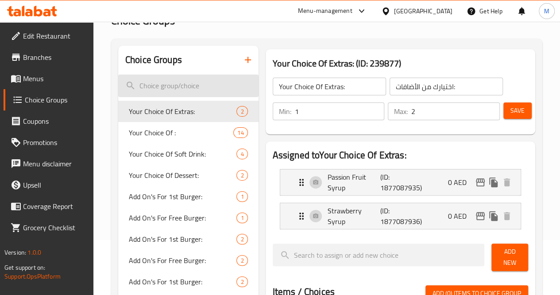
click at [164, 86] on input "search" at bounding box center [188, 85] width 140 height 23
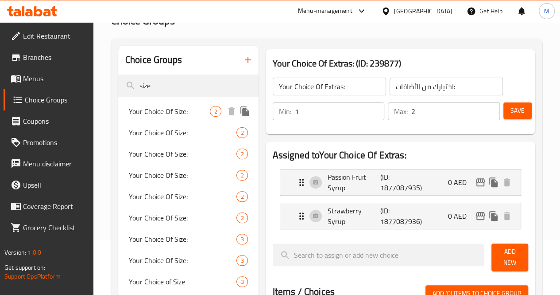
type input "size"
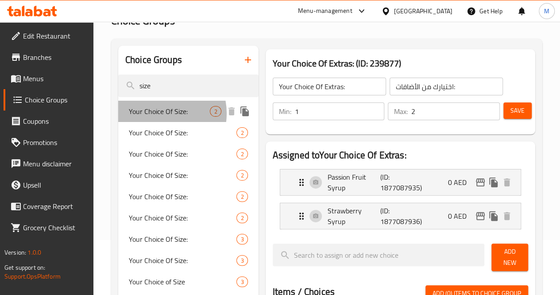
click at [158, 114] on span "Your Choice Of Size:" at bounding box center [170, 111] width 82 height 11
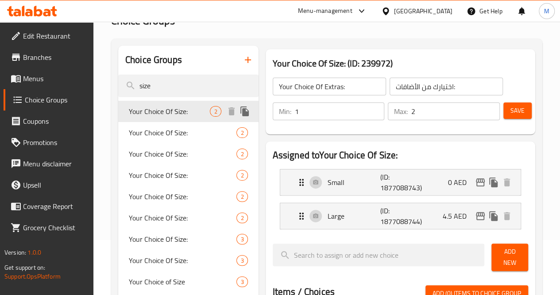
type input "Your Choice Of Size:"
type input "اختيارك من الحجم:"
type input "1"
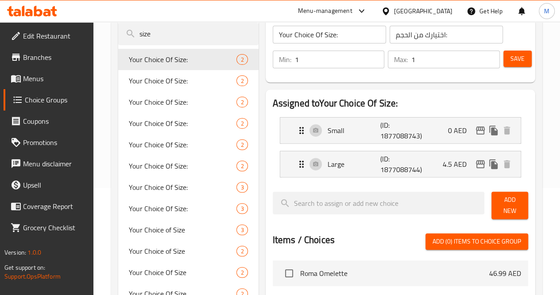
scroll to position [72, 0]
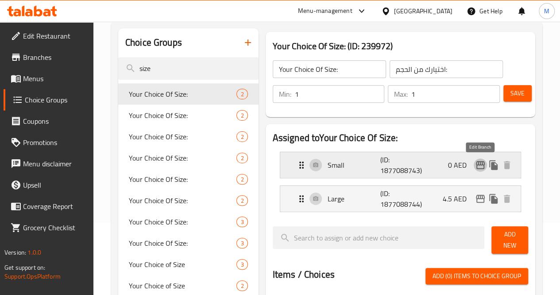
click at [481, 163] on icon "edit" at bounding box center [480, 165] width 11 height 11
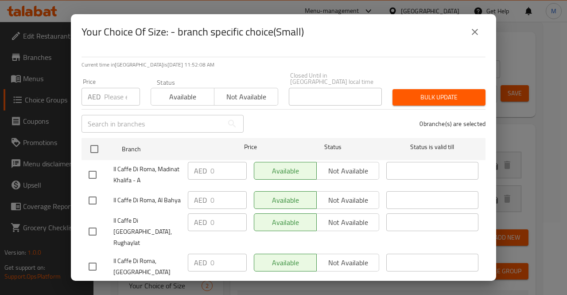
click at [475, 31] on icon "close" at bounding box center [475, 32] width 11 height 11
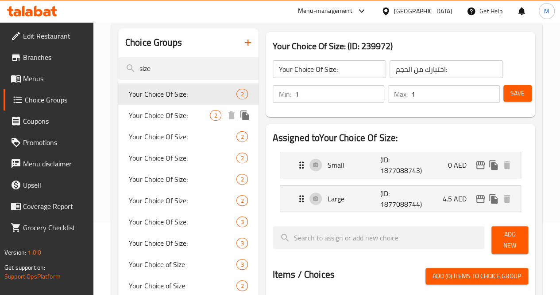
click at [153, 118] on span "Your Choice Of Size:" at bounding box center [170, 115] width 82 height 11
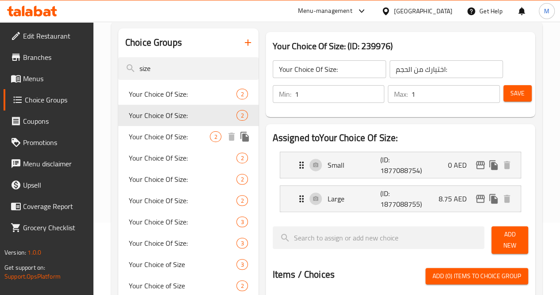
click at [142, 137] on span "Your Choice Of Size:" at bounding box center [170, 136] width 82 height 11
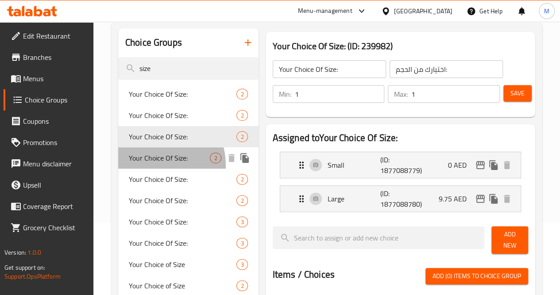
click at [151, 163] on span "Your Choice Of Size:" at bounding box center [170, 157] width 82 height 11
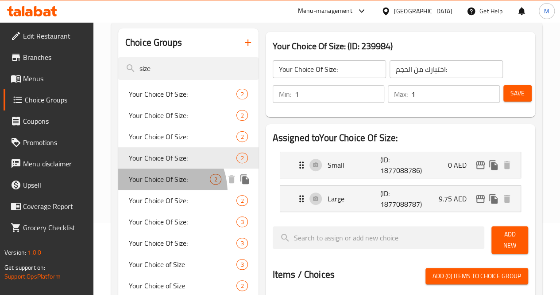
click at [151, 184] on span "Your Choice Of Size:" at bounding box center [170, 179] width 82 height 11
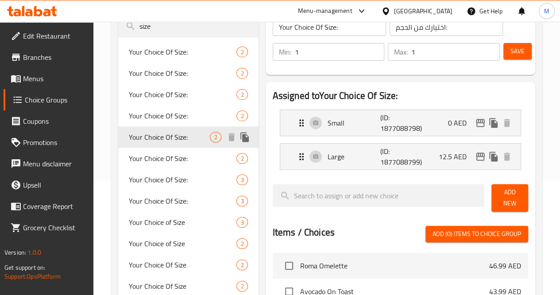
scroll to position [115, 0]
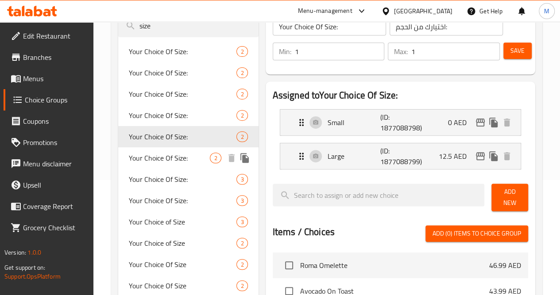
click at [148, 162] on span "Your Choice Of Size:" at bounding box center [170, 157] width 82 height 11
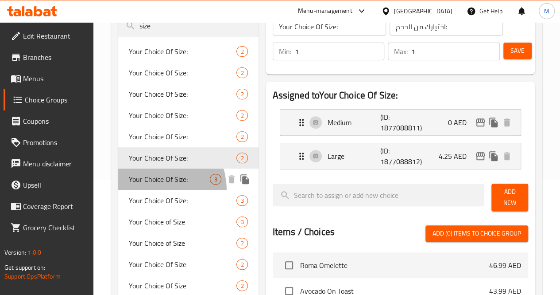
click at [150, 184] on span "Your Choice Of Size:" at bounding box center [170, 179] width 82 height 11
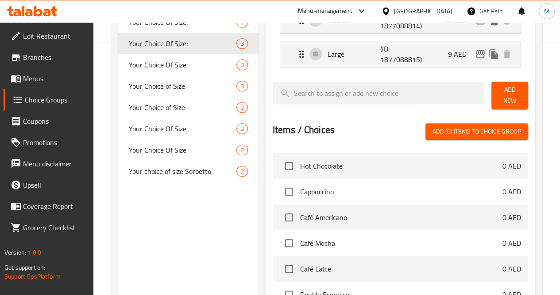
scroll to position [371, 0]
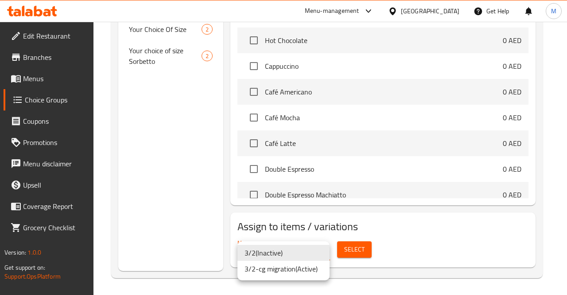
click at [406, 241] on div at bounding box center [283, 147] width 567 height 295
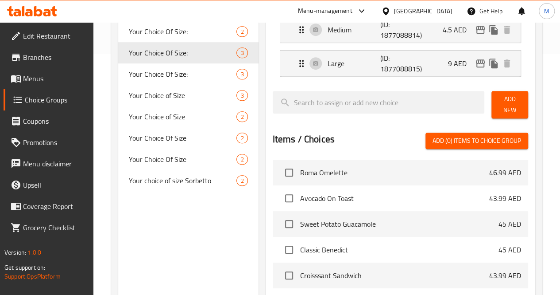
scroll to position [238, 0]
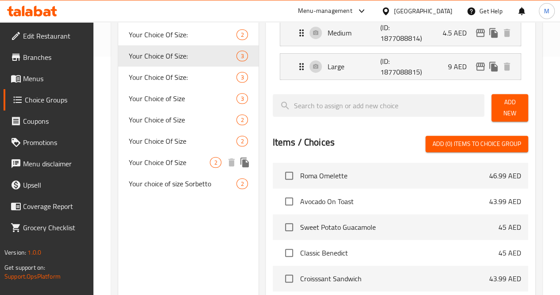
click at [157, 164] on span "Your Choice Of Size" at bounding box center [170, 162] width 82 height 11
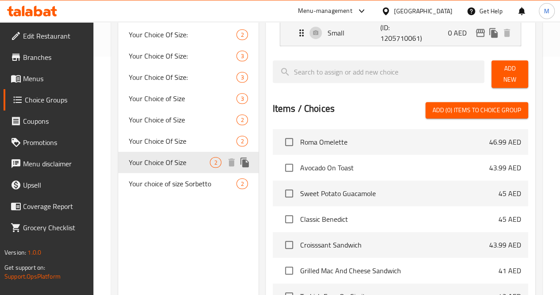
type input "Your Choice Of Size"
type input "اختيارك للحجم"
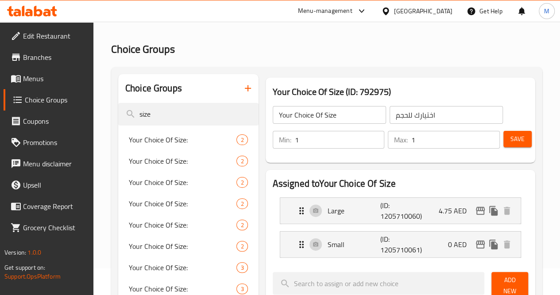
scroll to position [26, 0]
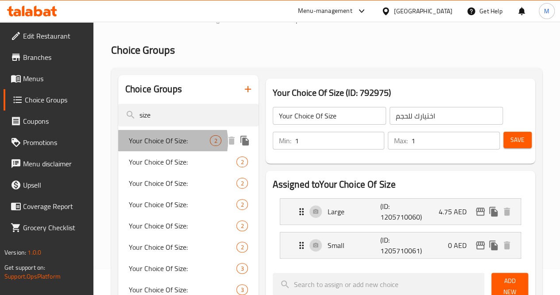
click at [169, 141] on span "Your Choice Of Size:" at bounding box center [170, 140] width 82 height 11
type input "Your Choice Of Size:"
type input "اختيارك من الحجم:"
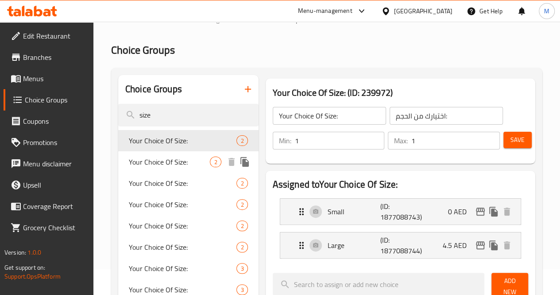
click at [156, 167] on span "Your Choice Of Size:" at bounding box center [170, 161] width 82 height 11
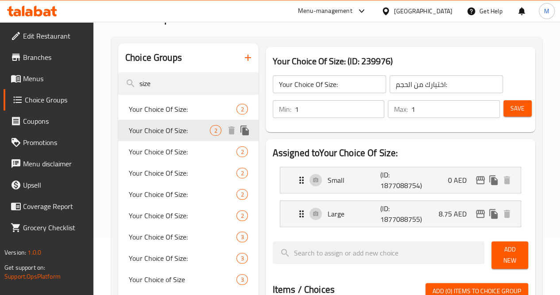
scroll to position [59, 0]
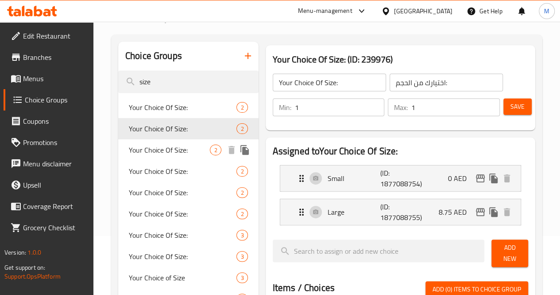
click at [146, 155] on span "Your Choice Of Size:" at bounding box center [170, 149] width 82 height 11
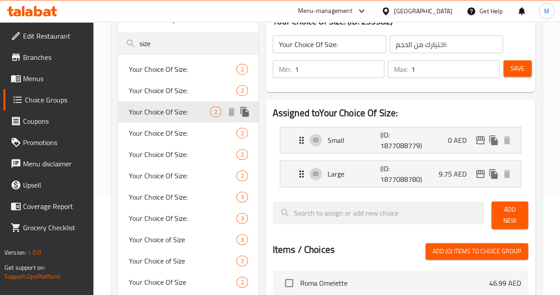
scroll to position [97, 0]
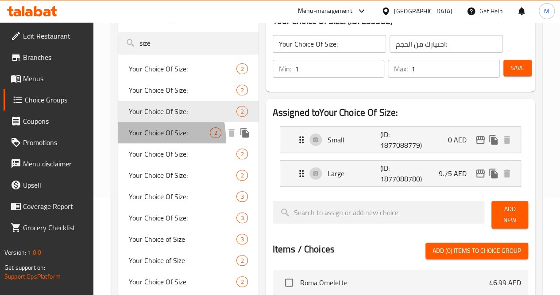
click at [145, 138] on span "Your Choice Of Size:" at bounding box center [170, 132] width 82 height 11
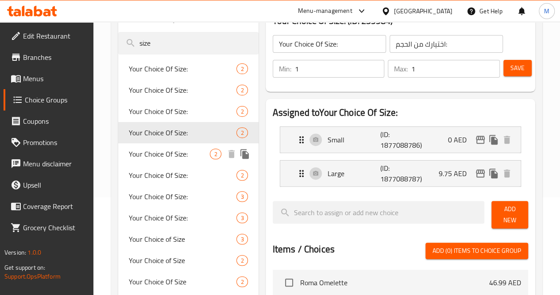
click at [148, 159] on span "Your Choice Of Size:" at bounding box center [170, 153] width 82 height 11
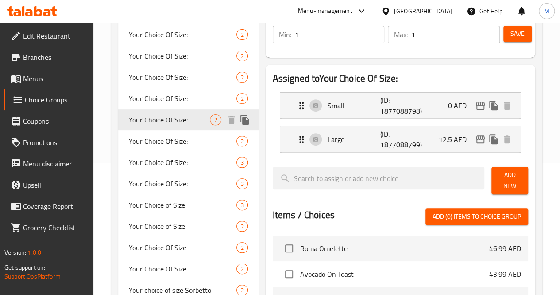
scroll to position [132, 0]
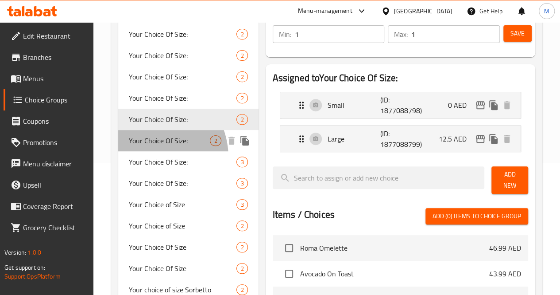
click at [145, 151] on div "Your Choice Of Size: 2" at bounding box center [188, 140] width 140 height 21
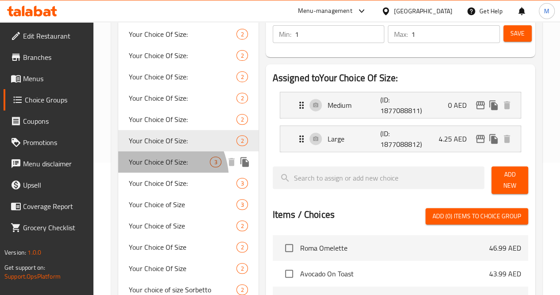
click at [146, 172] on div "Your Choice Of Size: 3" at bounding box center [188, 161] width 140 height 21
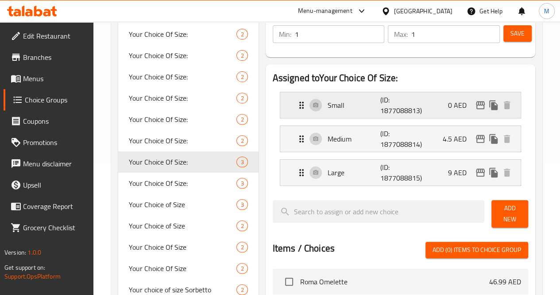
click at [296, 106] on icon "Expand" at bounding box center [301, 105] width 11 height 11
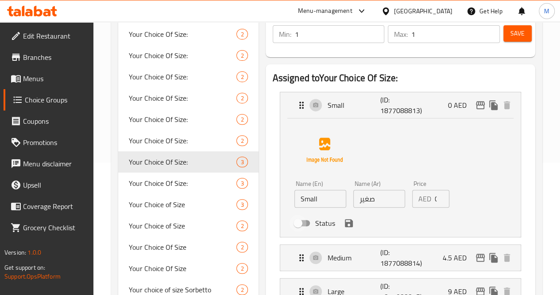
click at [273, 224] on input "Status" at bounding box center [298, 222] width 51 height 17
checkbox input "true"
click at [300, 260] on icon "Expand" at bounding box center [302, 257] width 4 height 7
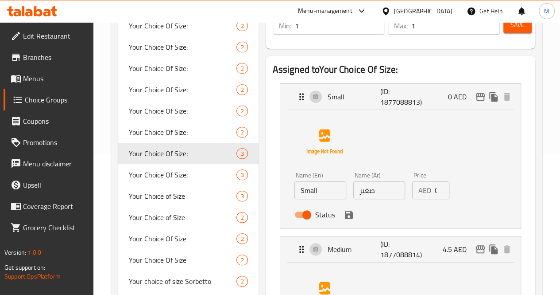
scroll to position [96, 0]
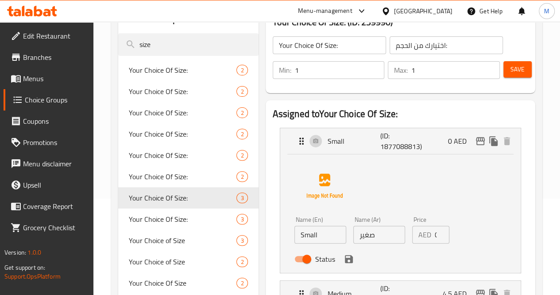
click at [518, 71] on span "Save" at bounding box center [518, 69] width 14 height 11
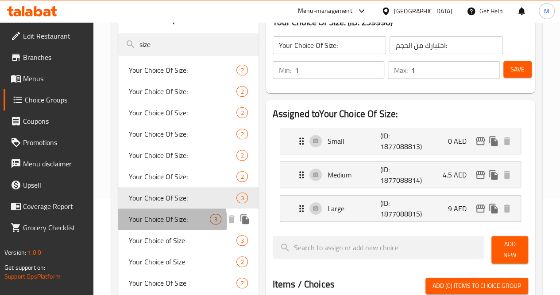
click at [166, 221] on span "Your Choice Of Size:" at bounding box center [170, 219] width 82 height 11
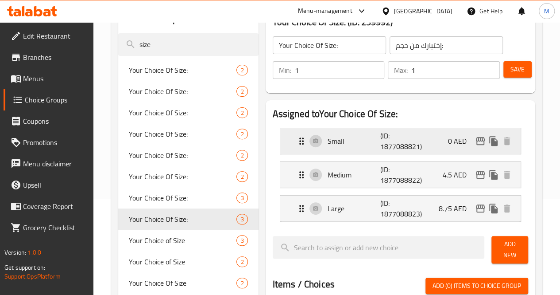
click at [296, 148] on div "Small (ID: 1877088821) 0 AED" at bounding box center [403, 141] width 214 height 26
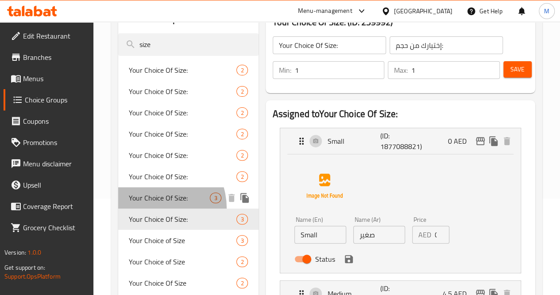
click at [152, 203] on span "Your Choice Of Size:" at bounding box center [170, 197] width 82 height 11
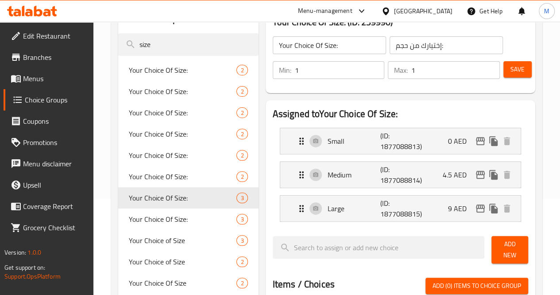
type input "اختيارك من الحجم:"
click at [39, 79] on span "Menus" at bounding box center [54, 78] width 63 height 11
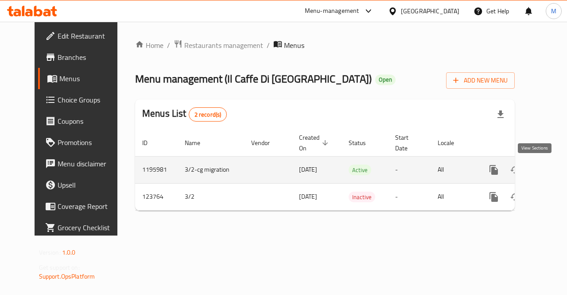
click at [553, 170] on icon "enhanced table" at bounding box center [558, 169] width 11 height 11
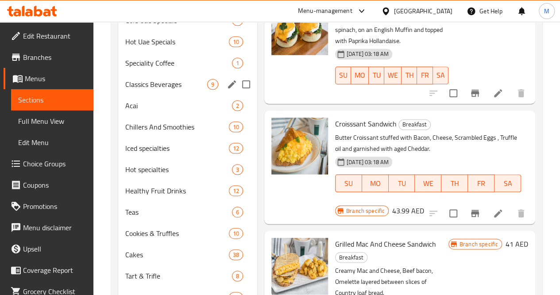
scroll to position [343, 0]
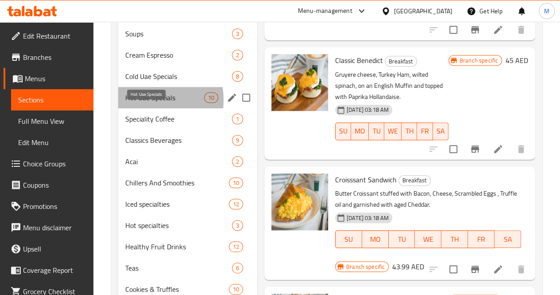
click at [144, 103] on span "Hot Uae Specials" at bounding box center [164, 97] width 79 height 11
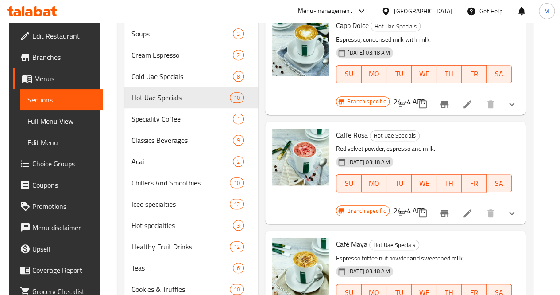
scroll to position [130, 0]
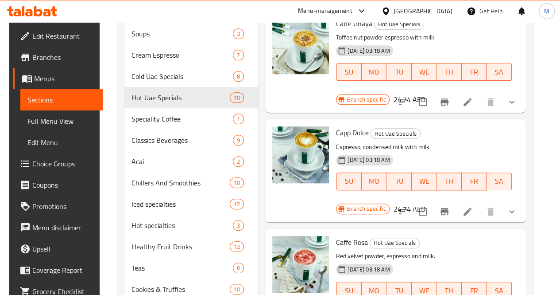
scroll to position [18, 0]
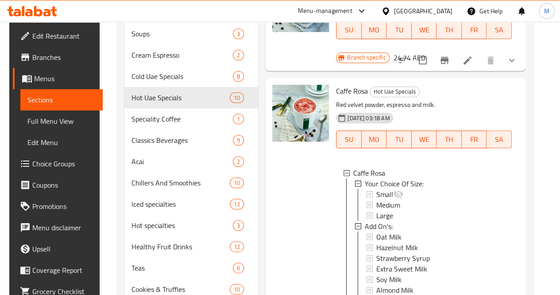
scroll to position [169, 0]
click at [394, 191] on icon at bounding box center [399, 195] width 10 height 8
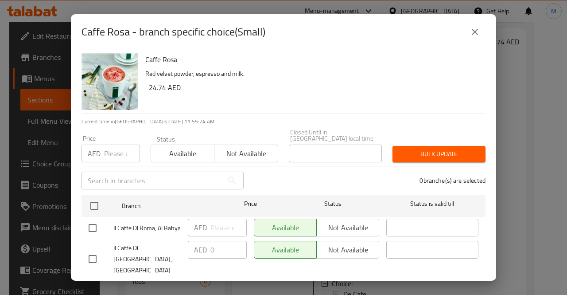
click at [476, 32] on icon "close" at bounding box center [475, 32] width 11 height 11
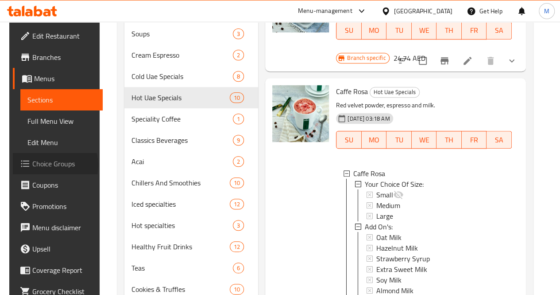
click at [42, 165] on span "Choice Groups" at bounding box center [63, 163] width 63 height 11
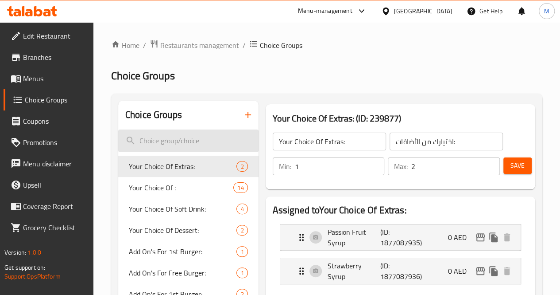
click at [153, 144] on input "search" at bounding box center [188, 140] width 140 height 23
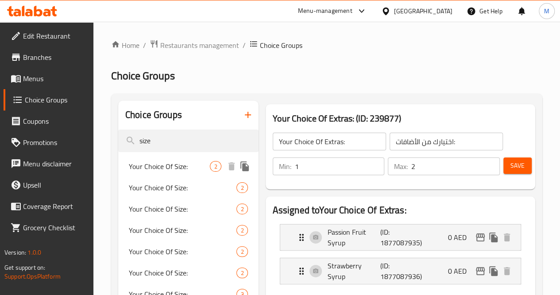
type input "size"
click at [165, 166] on span "Your Choice Of Size:" at bounding box center [170, 166] width 82 height 11
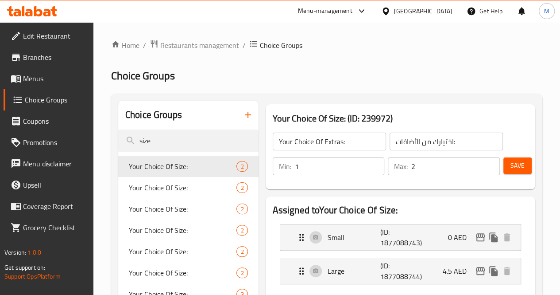
type input "Your Choice Of Size:"
type input "اختيارك من الحجم:"
type input "1"
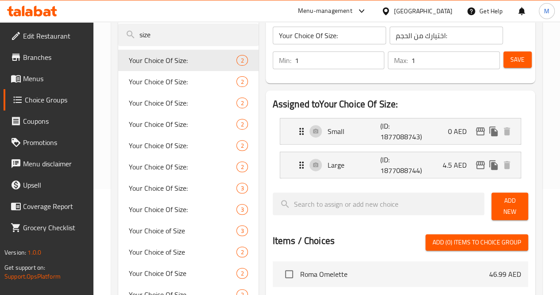
scroll to position [106, 0]
click at [410, 135] on div "Small (ID: 1877088743) 0 AED" at bounding box center [403, 131] width 214 height 26
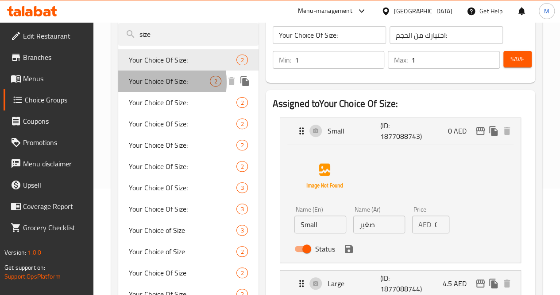
click at [151, 83] on span "Your Choice Of Size:" at bounding box center [170, 81] width 82 height 11
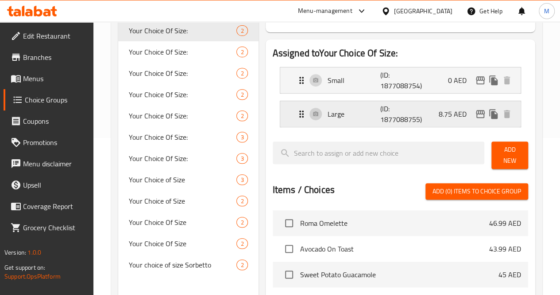
scroll to position [158, 0]
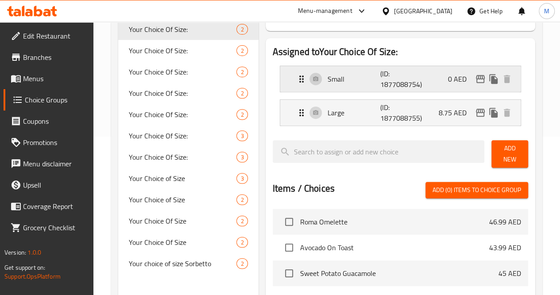
click at [328, 78] on p "Small" at bounding box center [354, 79] width 53 height 11
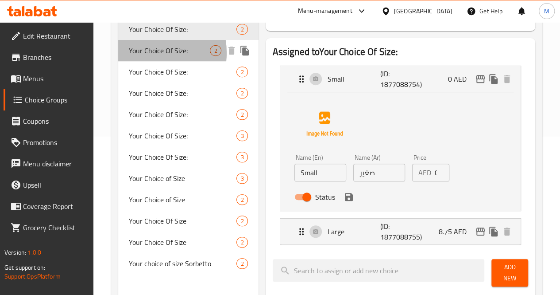
click at [149, 53] on span "Your Choice Of Size:" at bounding box center [170, 50] width 82 height 11
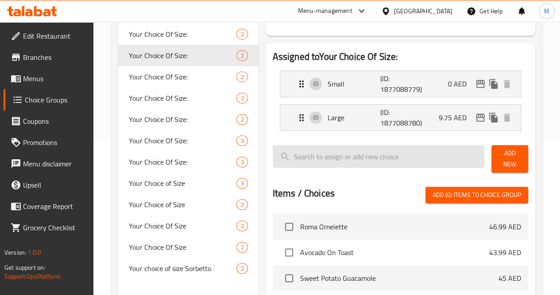
scroll to position [152, 0]
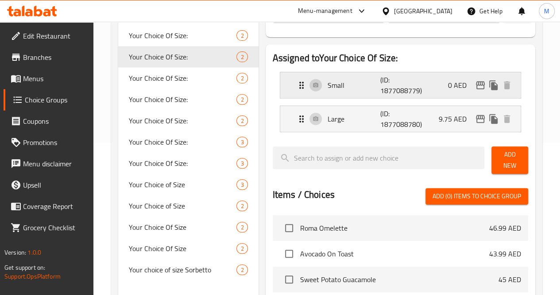
click at [328, 89] on p "Small" at bounding box center [354, 85] width 53 height 11
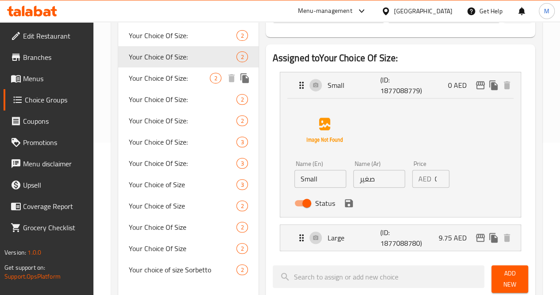
click at [147, 80] on span "Your Choice Of Size:" at bounding box center [170, 78] width 82 height 11
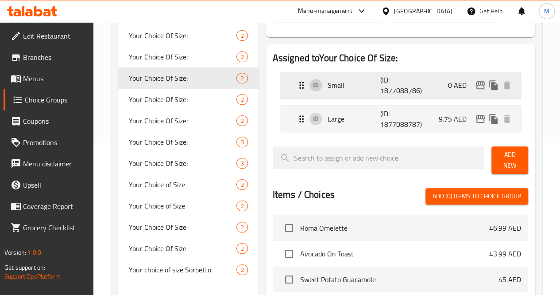
click at [332, 92] on div "Small (ID: 1877088786) 0 AED" at bounding box center [403, 85] width 214 height 26
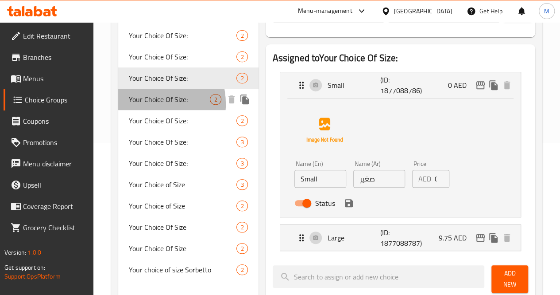
click at [144, 104] on span "Your Choice Of Size:" at bounding box center [170, 99] width 82 height 11
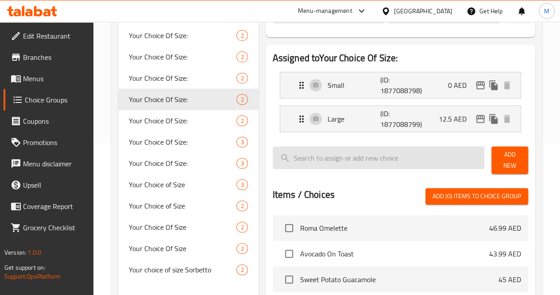
scroll to position [164, 0]
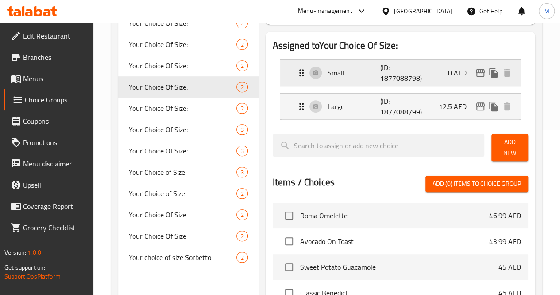
click at [328, 70] on p "Small" at bounding box center [354, 72] width 53 height 11
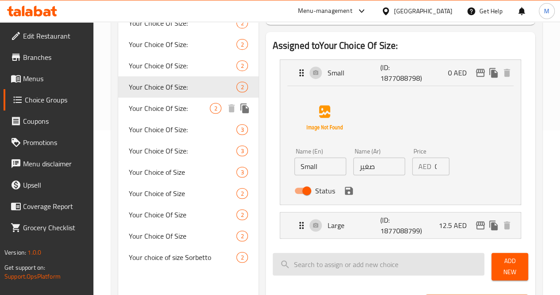
click at [150, 110] on span "Your Choice Of Size:" at bounding box center [170, 108] width 82 height 11
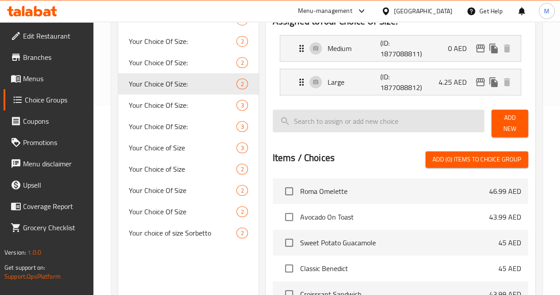
scroll to position [142, 0]
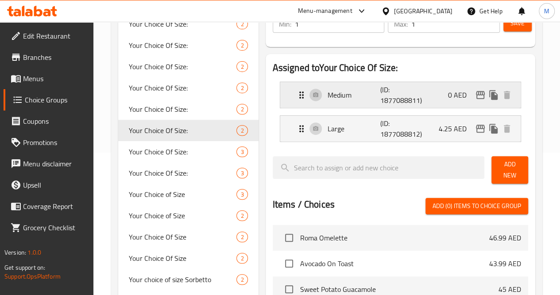
click at [327, 103] on div "Medium (ID: 1877088811) 0 AED" at bounding box center [403, 95] width 214 height 26
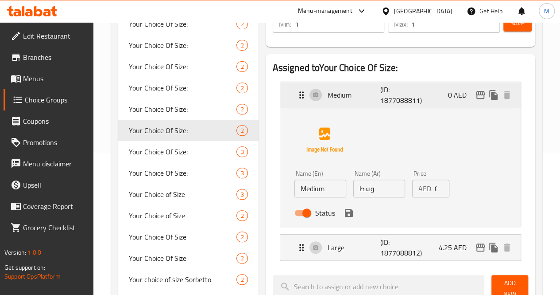
click at [326, 102] on div "Medium (ID: 1877088811) 0 AED" at bounding box center [403, 95] width 214 height 26
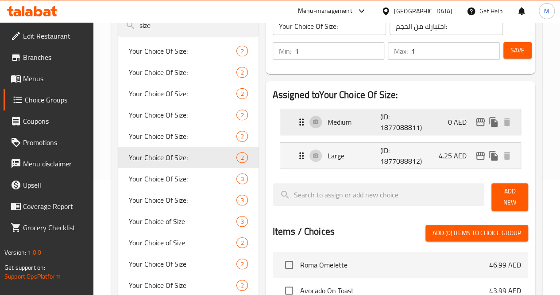
scroll to position [125, 0]
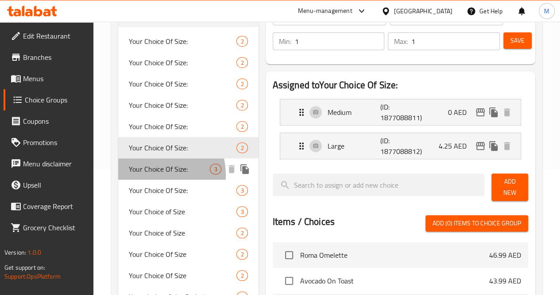
click at [152, 174] on span "Your Choice Of Size:" at bounding box center [170, 168] width 82 height 11
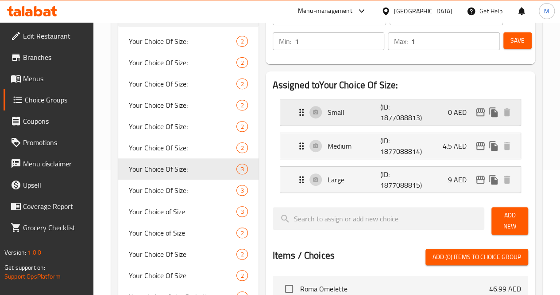
click at [328, 114] on p "Small" at bounding box center [354, 112] width 53 height 11
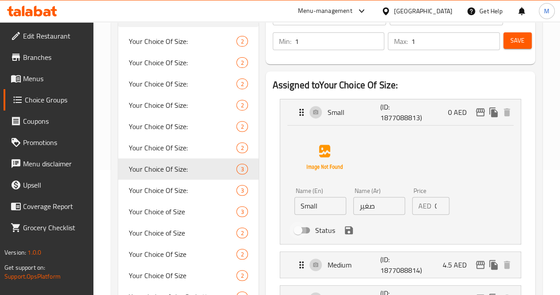
click at [273, 228] on input "Status" at bounding box center [298, 230] width 51 height 17
checkbox input "true"
click at [512, 43] on span "Save" at bounding box center [518, 40] width 14 height 11
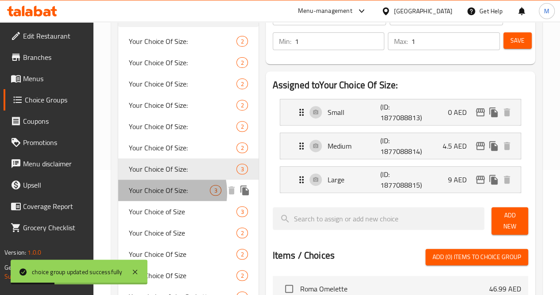
click at [159, 193] on span "Your Choice Of Size:" at bounding box center [170, 190] width 82 height 11
type input "إختيارك من حجم:"
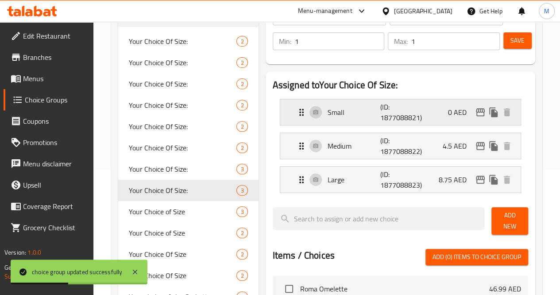
click at [331, 116] on p "Small" at bounding box center [354, 112] width 53 height 11
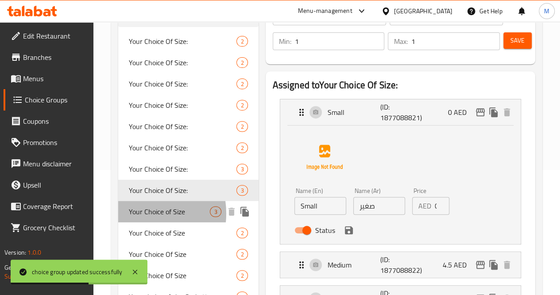
click at [137, 214] on span "Your Choice of Size" at bounding box center [170, 211] width 82 height 11
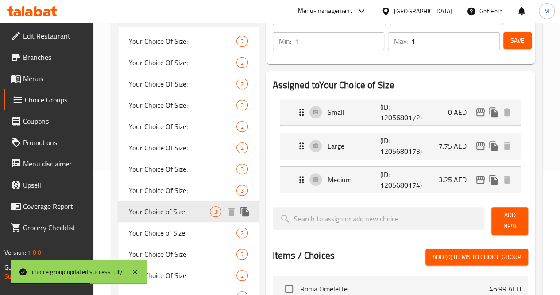
type input "Your Choice of Size"
type input "إختيارك من الحجم"
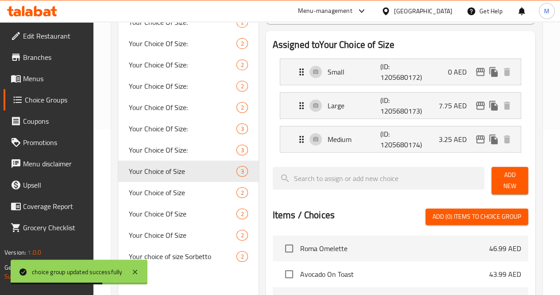
scroll to position [166, 0]
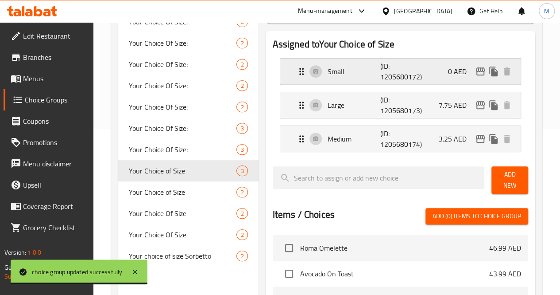
click at [328, 70] on p "Small" at bounding box center [354, 71] width 53 height 11
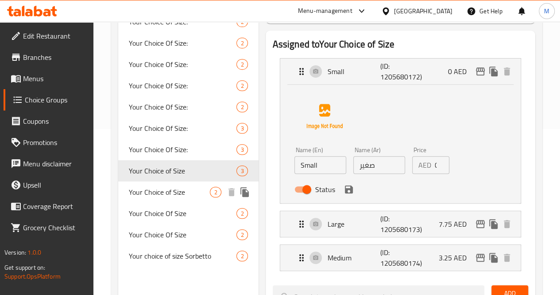
click at [138, 197] on span "Your Choice of Size" at bounding box center [170, 192] width 82 height 11
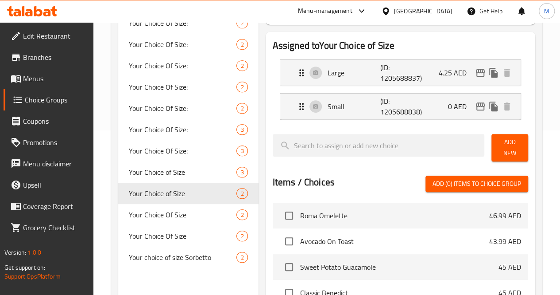
scroll to position [158, 0]
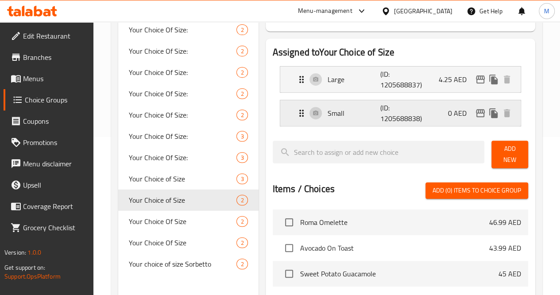
click at [305, 119] on div "Small (ID: 1205688838) 0 AED" at bounding box center [403, 113] width 214 height 26
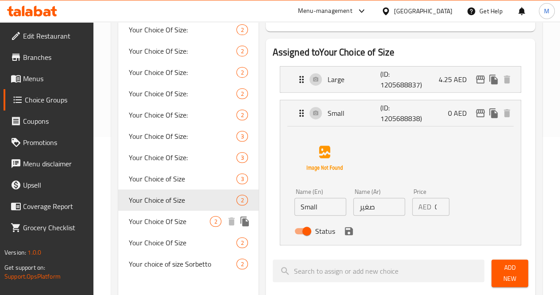
click at [163, 226] on span "Your Choice Of Size" at bounding box center [170, 221] width 82 height 11
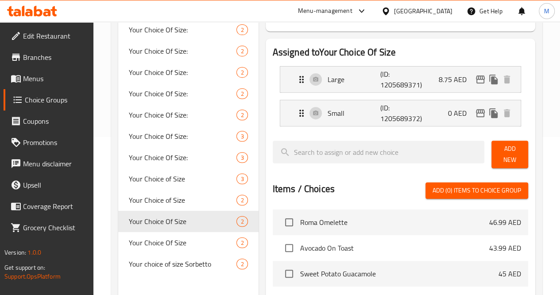
type input "Your Choice Of Size"
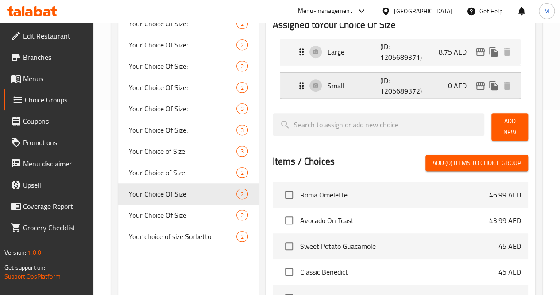
click at [328, 86] on p "Small" at bounding box center [354, 85] width 53 height 11
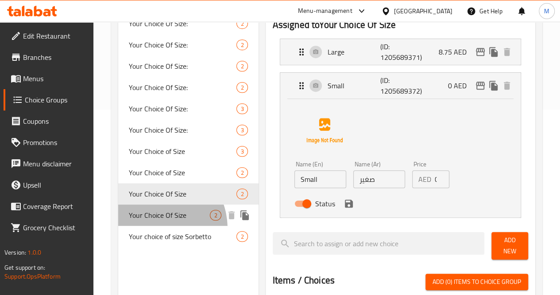
click at [152, 220] on span "Your Choice Of Size" at bounding box center [170, 215] width 82 height 11
type input "اختيارك للحجم"
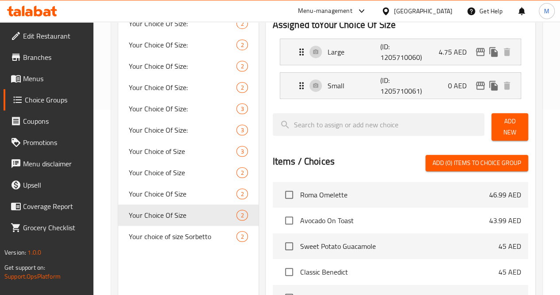
scroll to position [199, 0]
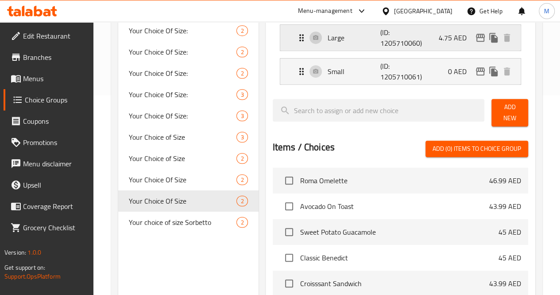
click at [318, 44] on div "Large (ID: 1205710060) 4.75 AED" at bounding box center [403, 38] width 214 height 26
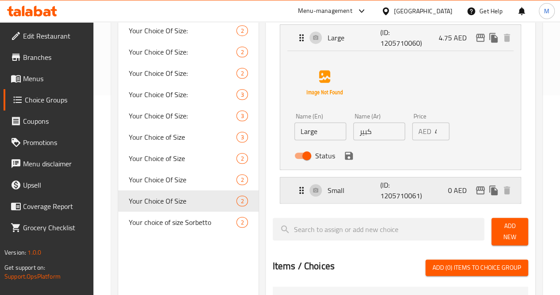
click at [328, 194] on p "Small" at bounding box center [354, 190] width 53 height 11
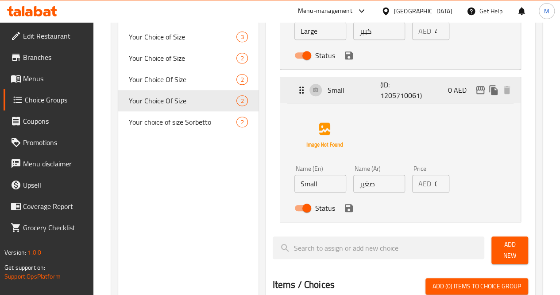
scroll to position [302, 0]
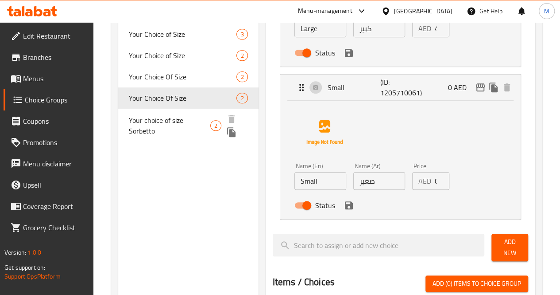
click at [148, 123] on span "Your choice of size Sorbetto" at bounding box center [170, 125] width 82 height 21
type input "Your choice of size Sorbetto"
type input "اختيارك للحجم سوربيتو"
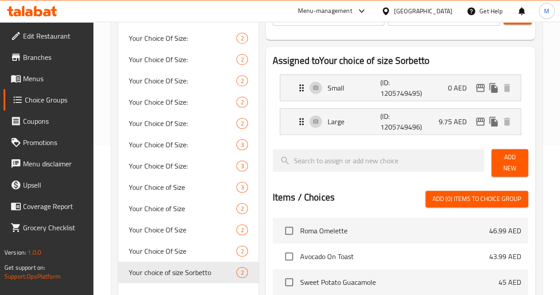
scroll to position [149, 0]
click at [311, 95] on div "Small (ID: 1205749495) 0 AED" at bounding box center [403, 88] width 214 height 26
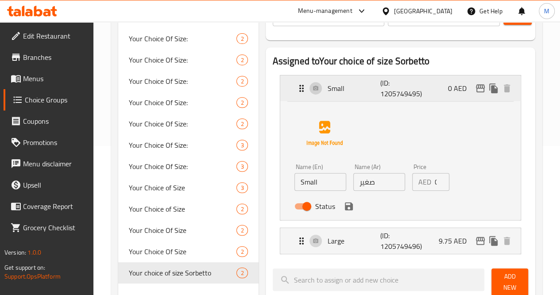
scroll to position [0, 0]
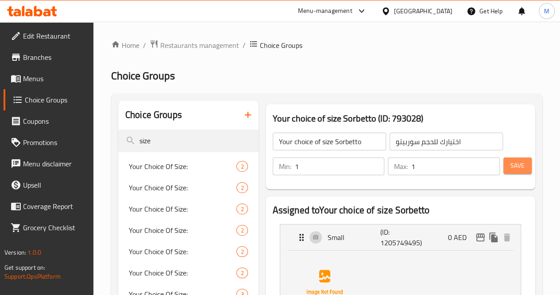
click at [517, 166] on span "Save" at bounding box center [518, 165] width 14 height 11
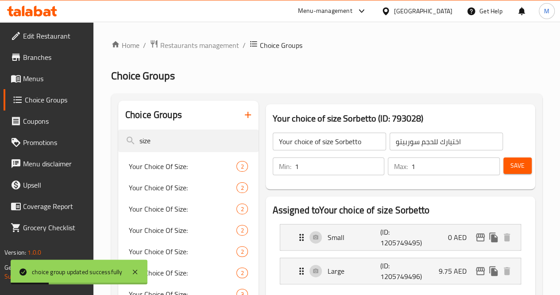
click at [45, 79] on span "Menus" at bounding box center [54, 78] width 63 height 11
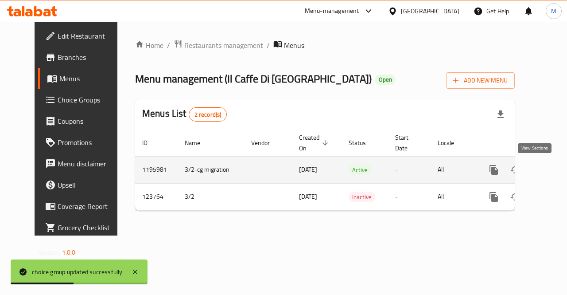
click at [554, 173] on icon "enhanced table" at bounding box center [558, 170] width 8 height 8
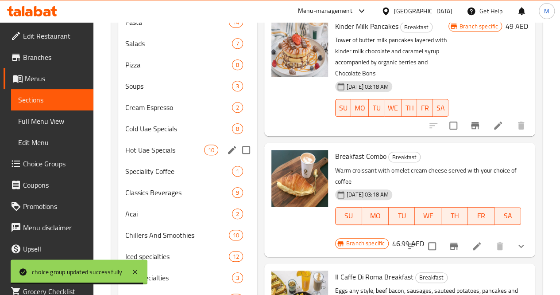
scroll to position [292, 0]
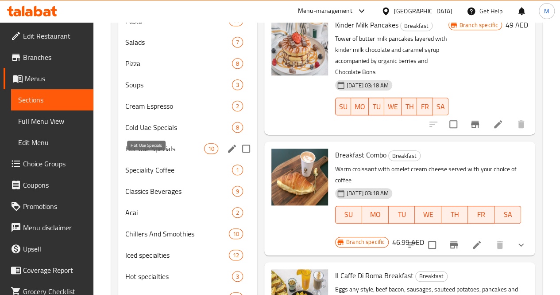
click at [147, 154] on span "Hot Uae Specials" at bounding box center [164, 148] width 79 height 11
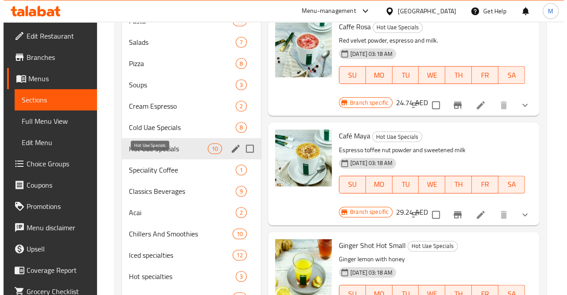
scroll to position [158, 0]
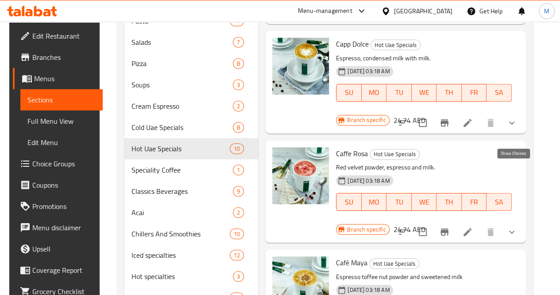
click at [515, 226] on icon "show more" at bounding box center [512, 231] width 11 height 11
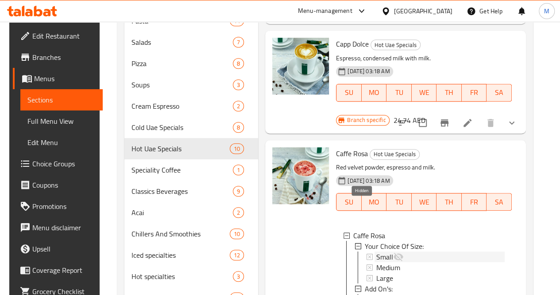
click at [393, 251] on icon at bounding box center [398, 256] width 11 height 11
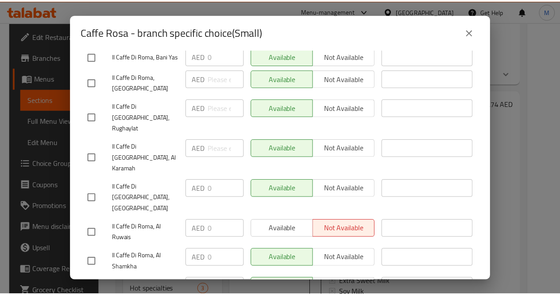
scroll to position [139, 0]
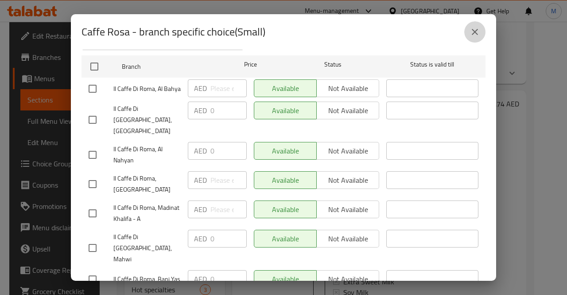
click at [479, 28] on icon "close" at bounding box center [475, 32] width 11 height 11
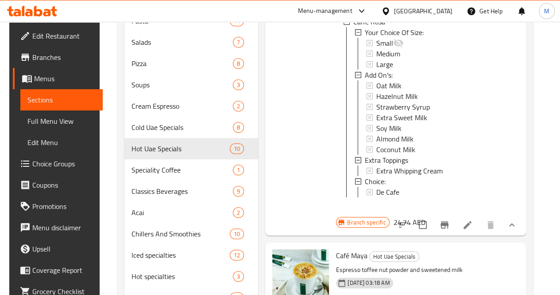
scroll to position [338, 0]
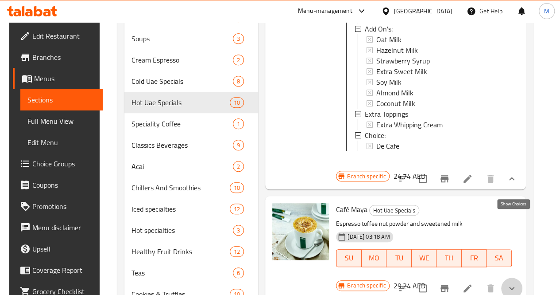
click at [513, 286] on icon "show more" at bounding box center [512, 287] width 5 height 3
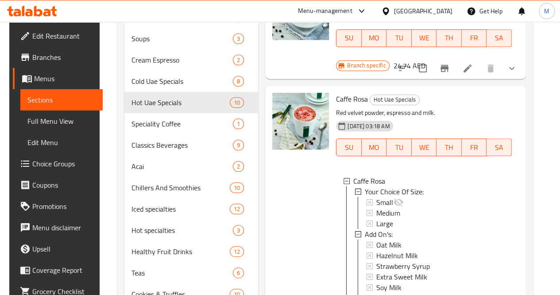
scroll to position [165, 0]
click at [51, 160] on span "Choice Groups" at bounding box center [63, 163] width 63 height 11
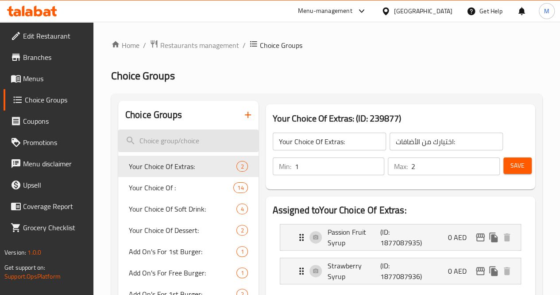
click at [179, 145] on input "search" at bounding box center [188, 140] width 140 height 23
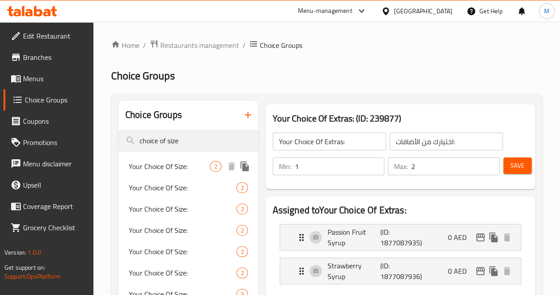
type input "choice of size"
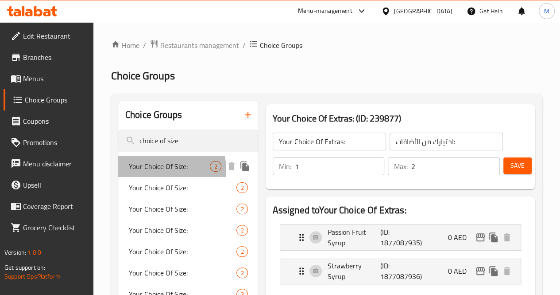
click at [153, 170] on span "Your Choice Of Size:" at bounding box center [170, 166] width 82 height 11
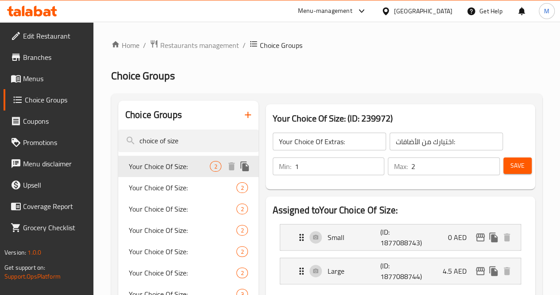
type input "Your Choice Of Size:"
type input "اختيارك من الحجم:"
type input "1"
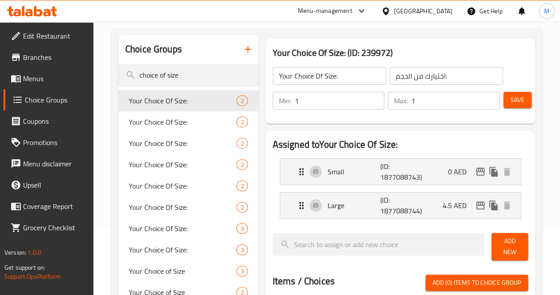
scroll to position [67, 0]
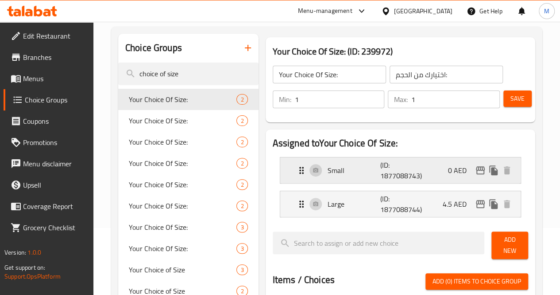
click at [328, 175] on p "Small" at bounding box center [354, 170] width 53 height 11
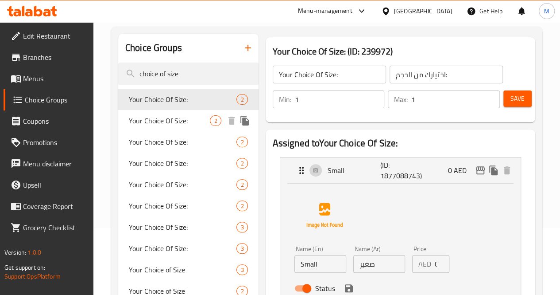
click at [141, 114] on div "Your Choice Of Size: 2" at bounding box center [188, 120] width 140 height 21
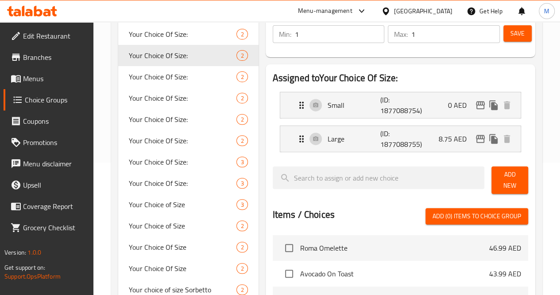
scroll to position [139, 0]
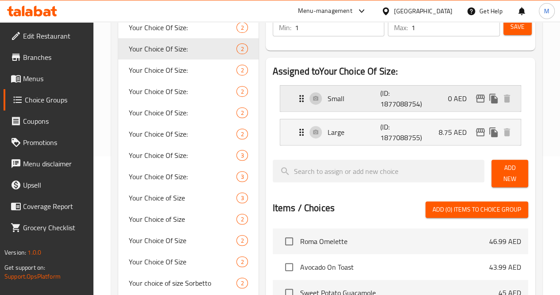
click at [319, 107] on div "Small (ID: 1877088754) 0 AED" at bounding box center [403, 99] width 214 height 26
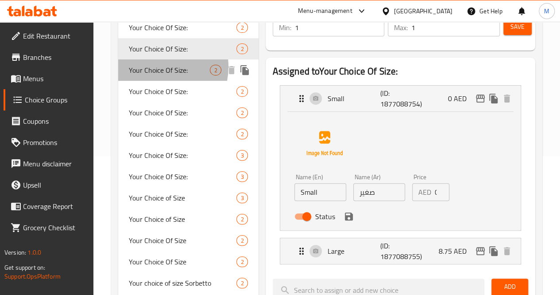
click at [157, 67] on span "Your Choice Of Size:" at bounding box center [170, 70] width 82 height 11
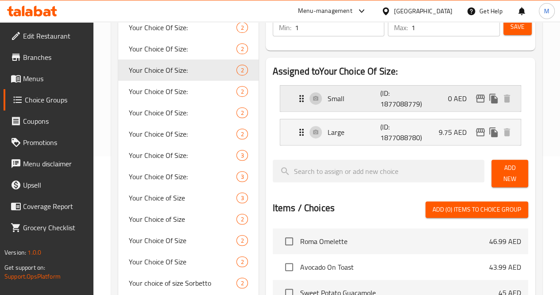
click at [330, 105] on div "Small (ID: 1877088779) 0 AED" at bounding box center [403, 99] width 214 height 26
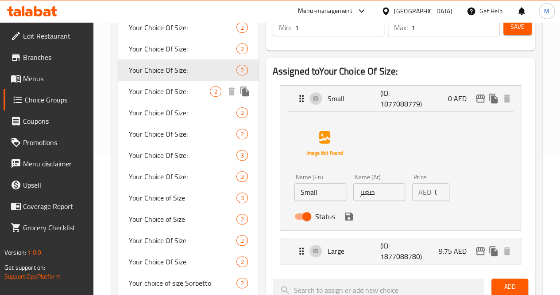
click at [161, 93] on span "Your Choice Of Size:" at bounding box center [170, 91] width 82 height 11
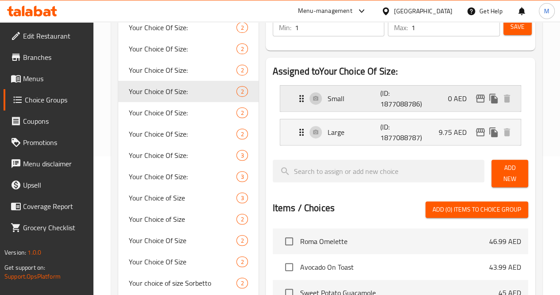
click at [328, 99] on p "Small" at bounding box center [354, 98] width 53 height 11
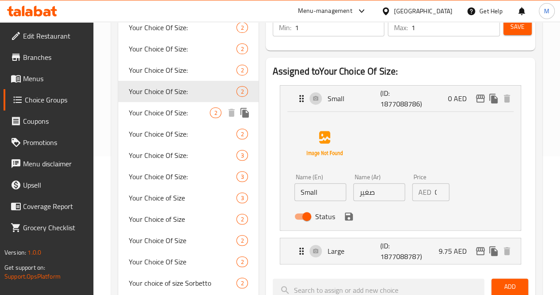
click at [145, 113] on span "Your Choice Of Size:" at bounding box center [170, 112] width 82 height 11
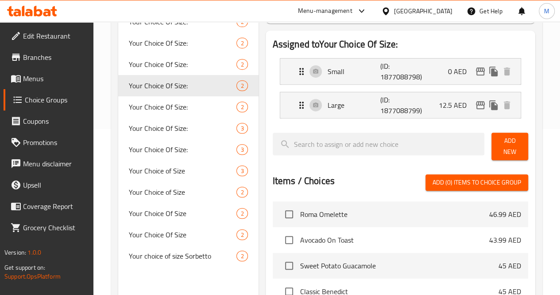
scroll to position [167, 0]
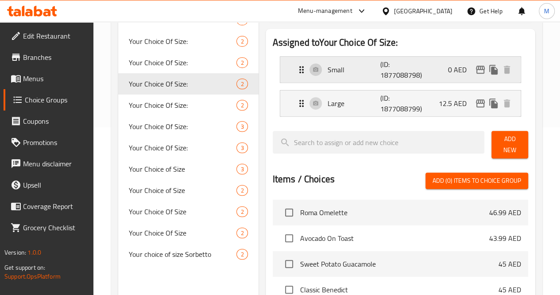
click at [323, 78] on div "Small (ID: 1877088798) 0 AED" at bounding box center [403, 70] width 214 height 26
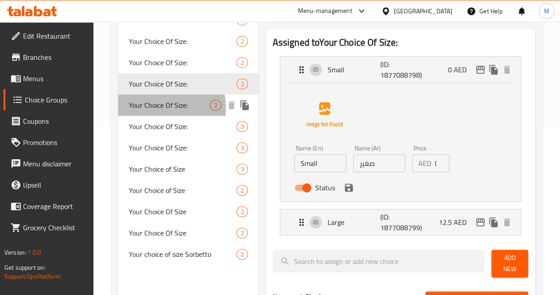
click at [135, 108] on span "Your Choice Of Size:" at bounding box center [170, 105] width 82 height 11
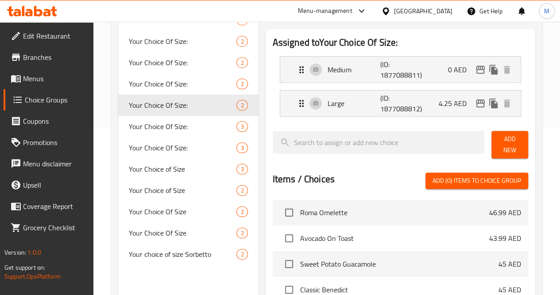
scroll to position [180, 0]
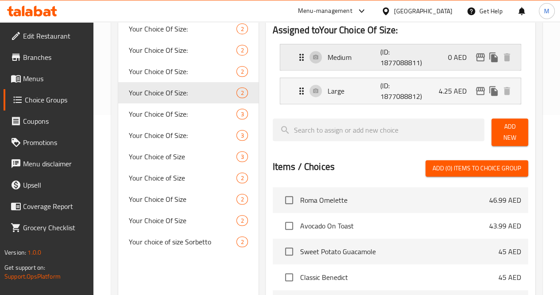
click at [329, 65] on div "Medium (ID: 1877088811) 0 AED" at bounding box center [403, 57] width 214 height 26
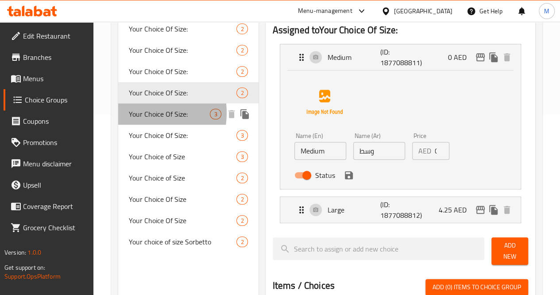
click at [137, 113] on span "Your Choice Of Size:" at bounding box center [170, 114] width 82 height 11
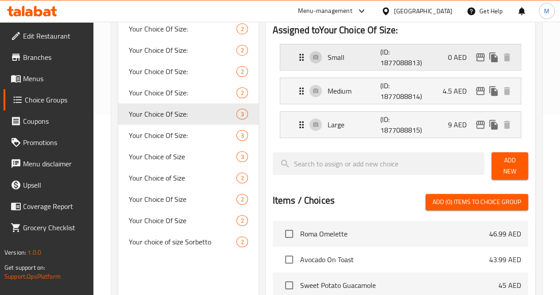
click at [319, 63] on div "Small (ID: 1877088813) 0 AED" at bounding box center [403, 57] width 214 height 26
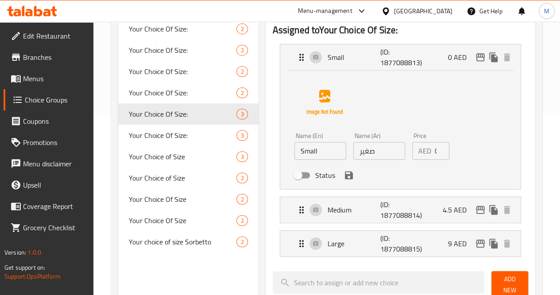
click at [273, 174] on input "Status" at bounding box center [298, 175] width 51 height 17
checkbox input "true"
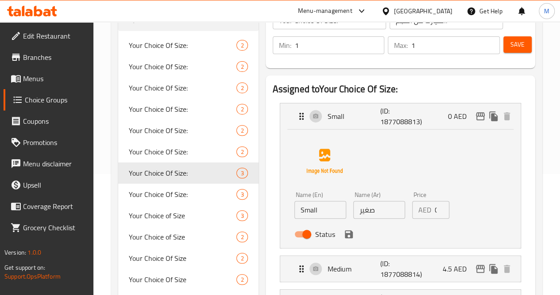
scroll to position [115, 0]
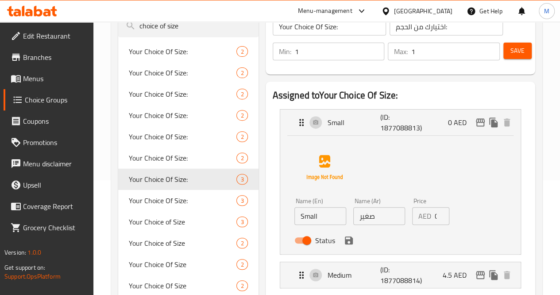
click at [517, 46] on span "Save" at bounding box center [518, 50] width 14 height 11
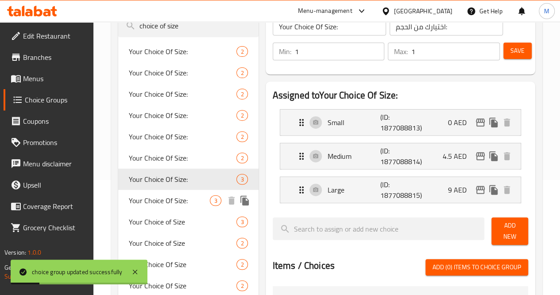
click at [163, 205] on span "Your Choice Of Size:" at bounding box center [170, 200] width 82 height 11
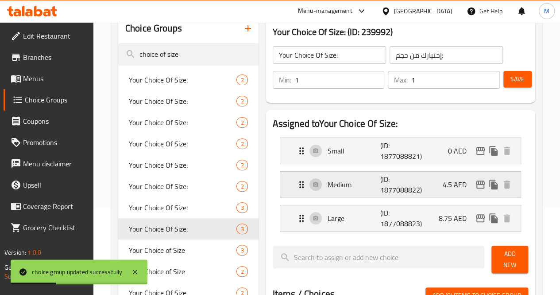
scroll to position [86, 0]
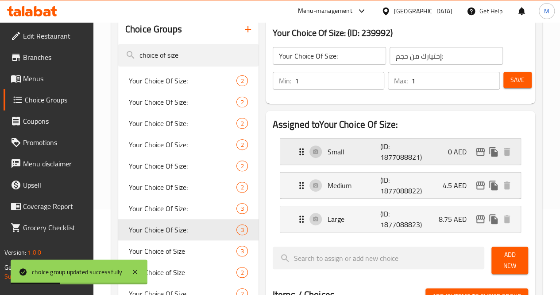
click at [328, 155] on p "Small" at bounding box center [354, 151] width 53 height 11
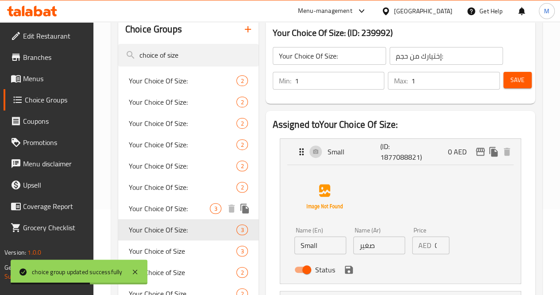
click at [157, 214] on span "Your Choice Of Size:" at bounding box center [170, 208] width 82 height 11
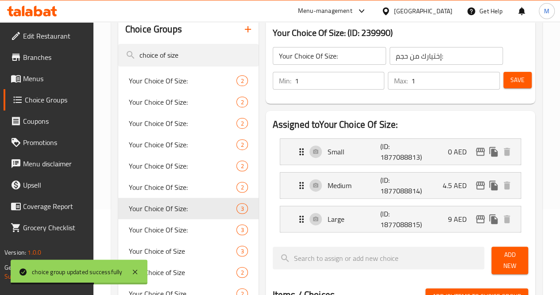
type input "اختيارك من الحجم:"
click at [328, 156] on p "Small" at bounding box center [354, 151] width 53 height 11
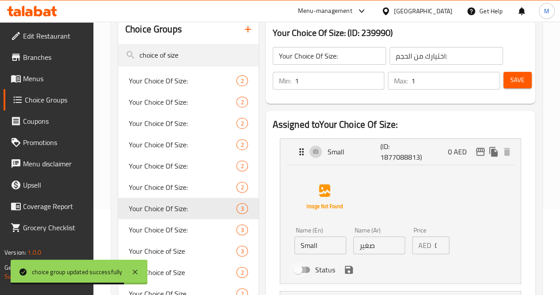
click at [273, 277] on input "Status" at bounding box center [298, 269] width 51 height 17
checkbox input "true"
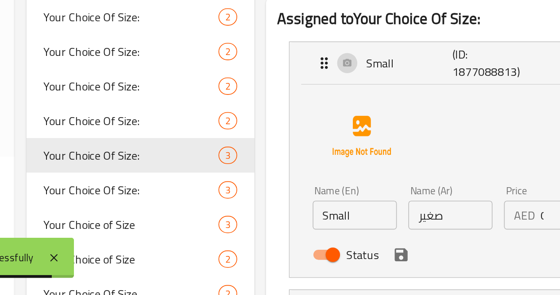
scroll to position [84, 0]
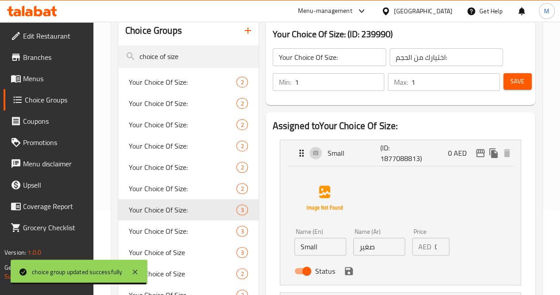
click at [504, 88] on button "Save" at bounding box center [518, 81] width 28 height 16
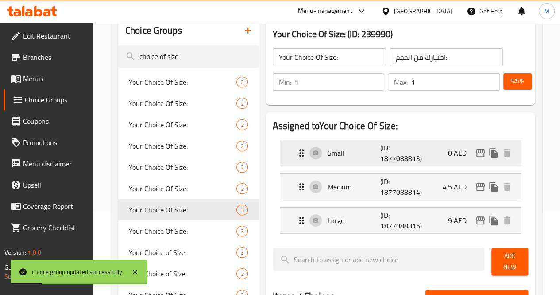
click at [328, 154] on p "Small" at bounding box center [354, 153] width 53 height 11
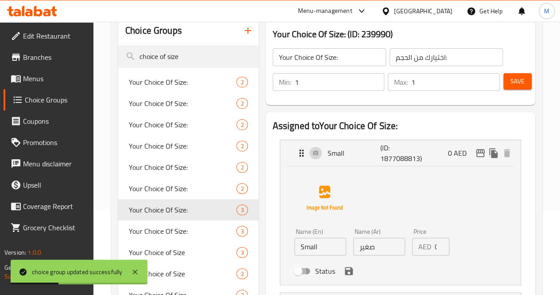
click at [273, 273] on input "Status" at bounding box center [298, 270] width 51 height 17
checkbox input "true"
click at [514, 85] on span "Save" at bounding box center [518, 81] width 14 height 11
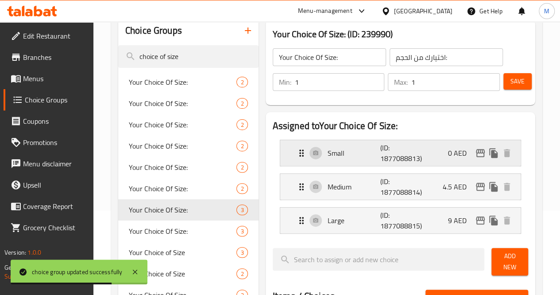
click at [328, 155] on p "Small" at bounding box center [354, 153] width 53 height 11
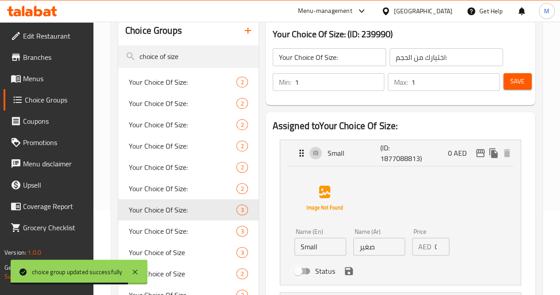
click at [273, 273] on input "Status" at bounding box center [298, 270] width 51 height 17
checkbox input "true"
click at [520, 85] on span "Save" at bounding box center [518, 81] width 14 height 11
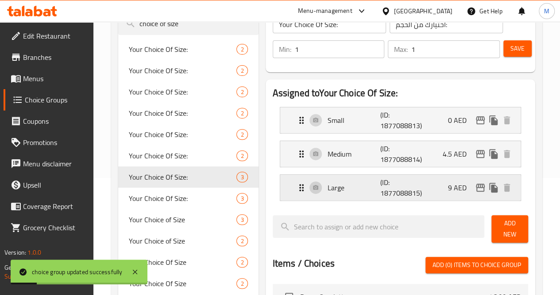
scroll to position [121, 0]
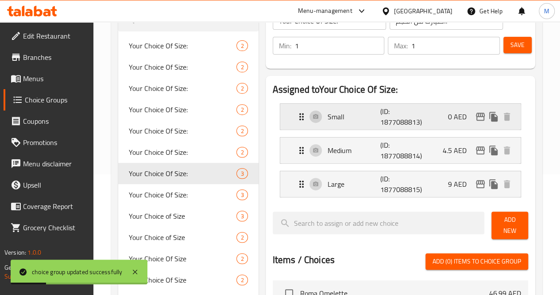
click at [330, 124] on div "Small (ID: 1877088813) 0 AED" at bounding box center [403, 117] width 214 height 26
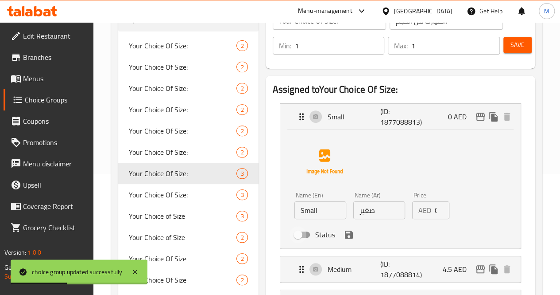
click at [273, 237] on input "Status" at bounding box center [298, 234] width 51 height 17
checkbox input "true"
click at [516, 43] on span "Save" at bounding box center [518, 44] width 14 height 11
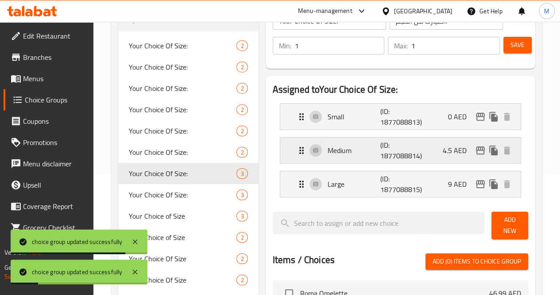
click at [300, 157] on div "Medium (ID: 1877088814) 4.5 AED" at bounding box center [403, 150] width 214 height 26
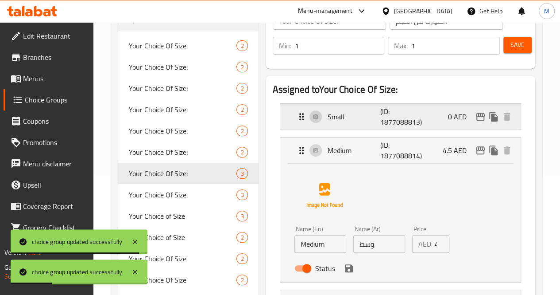
click at [328, 120] on p "Small" at bounding box center [354, 116] width 53 height 11
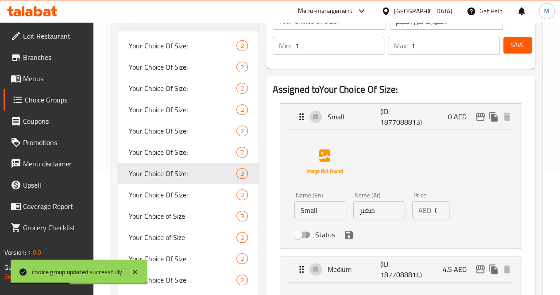
click at [273, 239] on input "Status" at bounding box center [298, 234] width 51 height 17
checkbox input "true"
click at [511, 57] on div "Min: 1 ​ Max: 1 ​ Save" at bounding box center [399, 45] width 263 height 28
click at [515, 53] on button "Save" at bounding box center [518, 45] width 28 height 16
click at [515, 53] on div at bounding box center [280, 147] width 560 height 295
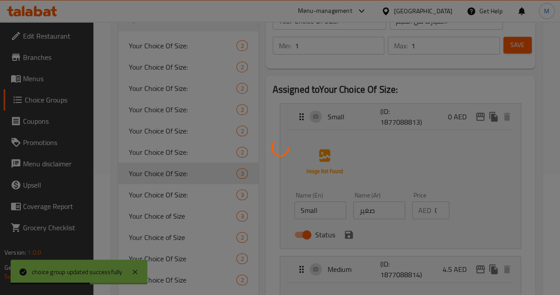
click at [515, 53] on div at bounding box center [280, 147] width 560 height 295
click at [514, 52] on div at bounding box center [280, 147] width 560 height 295
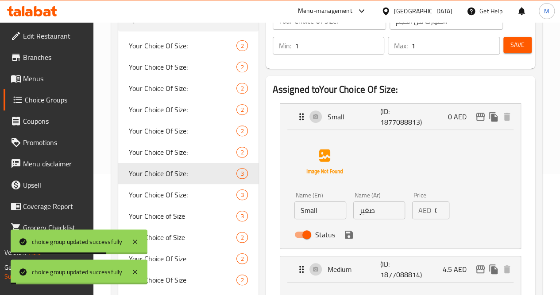
click at [514, 52] on button "Save" at bounding box center [518, 45] width 28 height 16
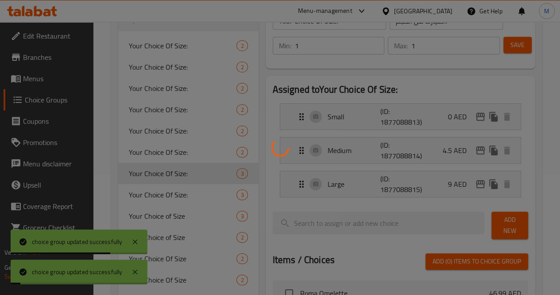
click at [514, 52] on div at bounding box center [280, 147] width 560 height 295
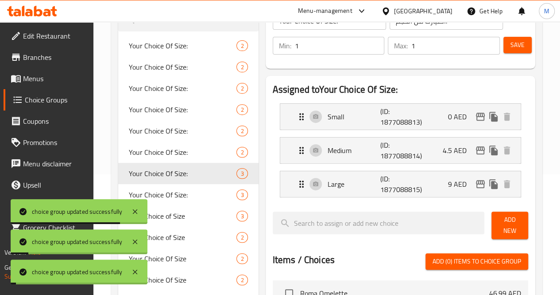
click at [514, 52] on button "Save" at bounding box center [518, 45] width 28 height 16
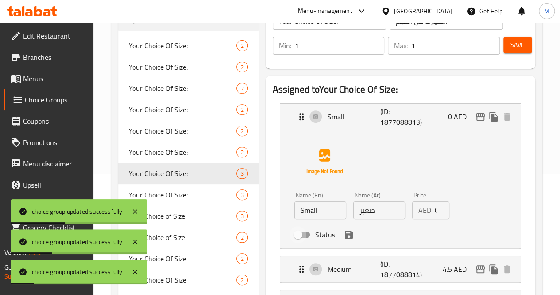
click at [273, 239] on input "Status" at bounding box center [298, 234] width 51 height 17
checkbox input "true"
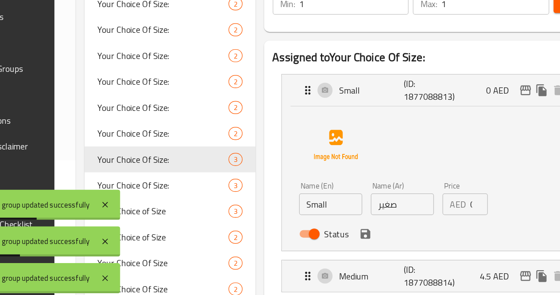
scroll to position [119, 0]
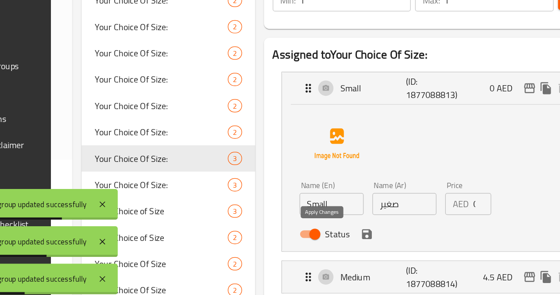
click at [344, 236] on icon "save" at bounding box center [349, 235] width 11 height 11
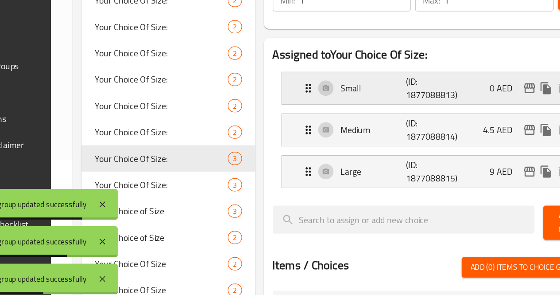
click at [328, 115] on p "Small" at bounding box center [354, 117] width 53 height 11
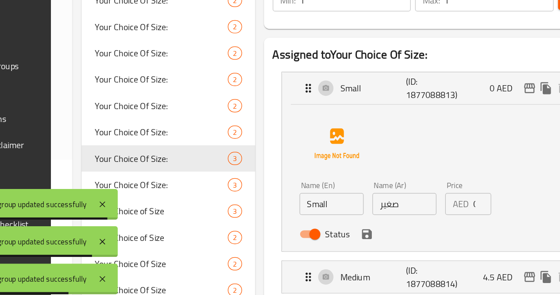
scroll to position [120, 0]
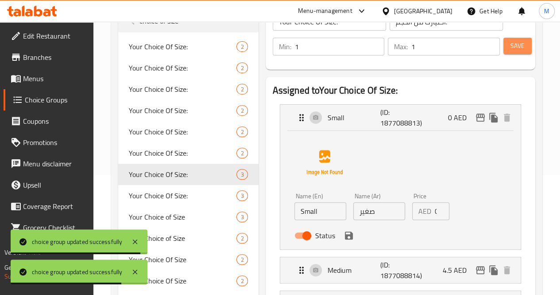
click at [519, 47] on span "Save" at bounding box center [518, 45] width 14 height 11
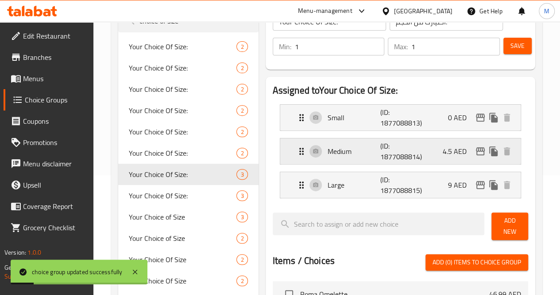
click at [314, 139] on div "Medium (ID: 1877088814) 4.5 AED" at bounding box center [403, 151] width 214 height 26
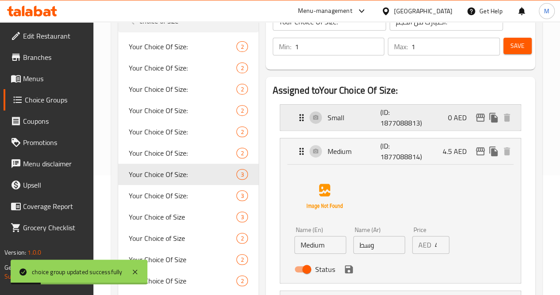
click at [328, 118] on p "Small" at bounding box center [354, 117] width 53 height 11
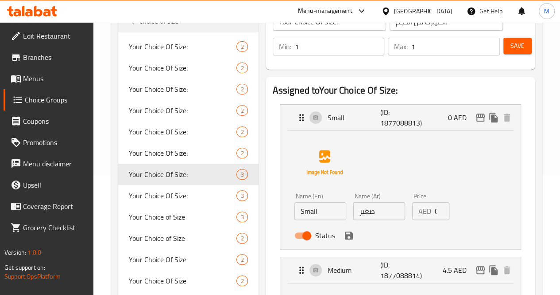
click at [39, 77] on span "Menus" at bounding box center [54, 78] width 63 height 11
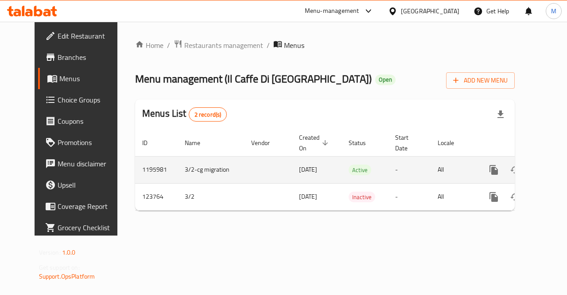
click at [547, 171] on link "enhanced table" at bounding box center [557, 169] width 21 height 21
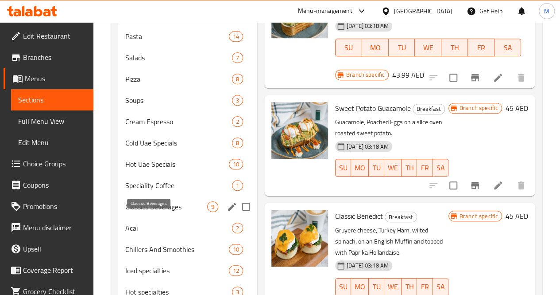
scroll to position [279, 0]
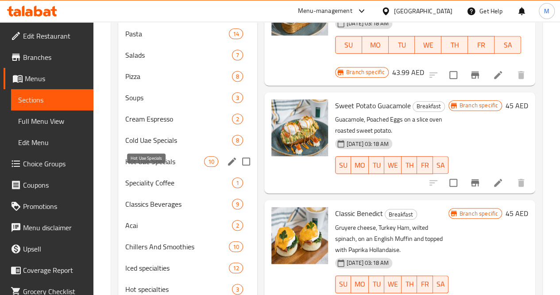
click at [152, 167] on span "Hot Uae Specials" at bounding box center [164, 161] width 79 height 11
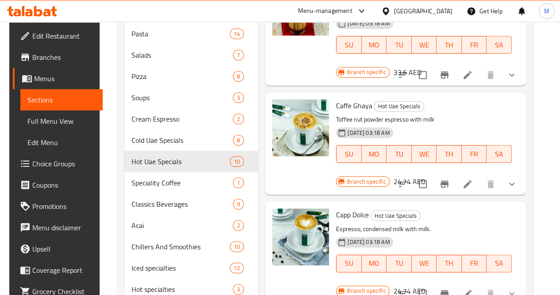
scroll to position [92, 0]
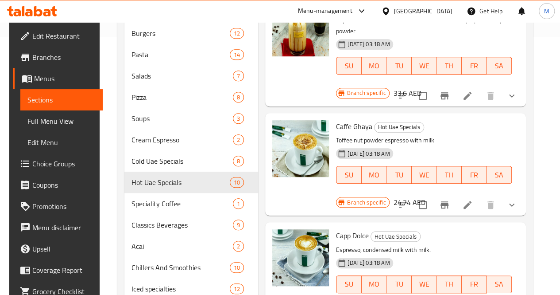
scroll to position [256, 0]
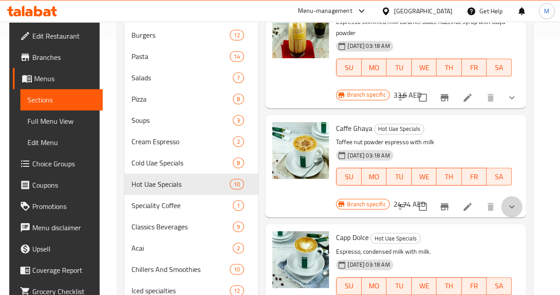
click at [508, 196] on button "show more" at bounding box center [512, 206] width 21 height 21
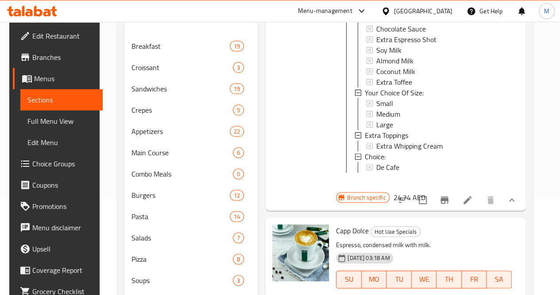
scroll to position [439, 0]
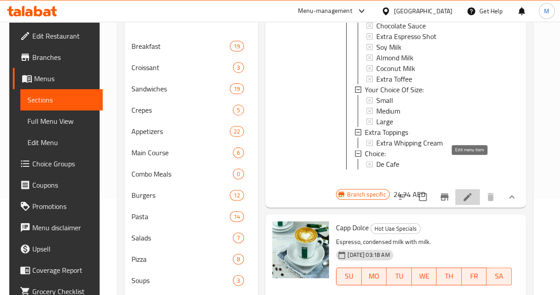
click at [470, 193] on icon at bounding box center [468, 197] width 8 height 8
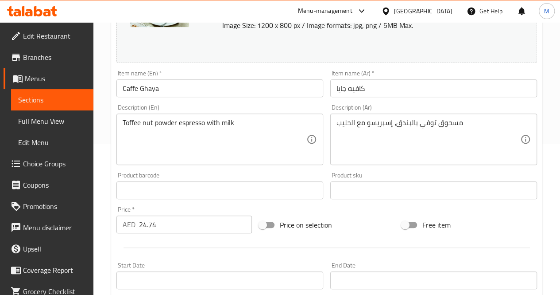
scroll to position [116, 0]
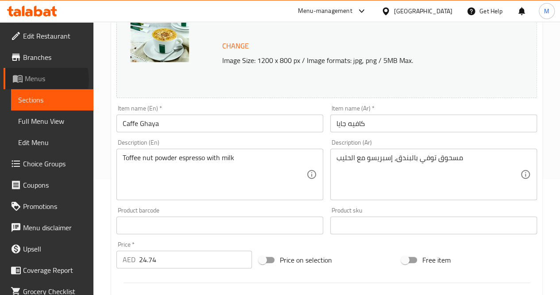
click at [41, 80] on span "Menus" at bounding box center [56, 78] width 62 height 11
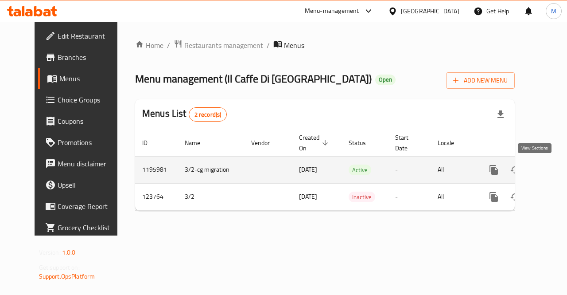
click at [553, 166] on icon "enhanced table" at bounding box center [558, 169] width 11 height 11
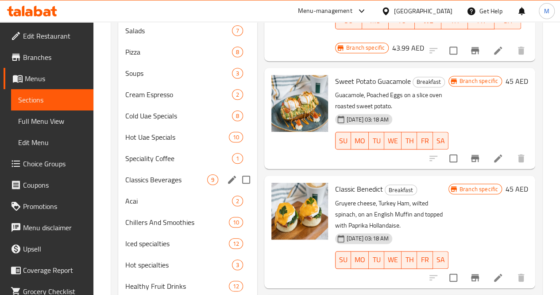
scroll to position [306, 0]
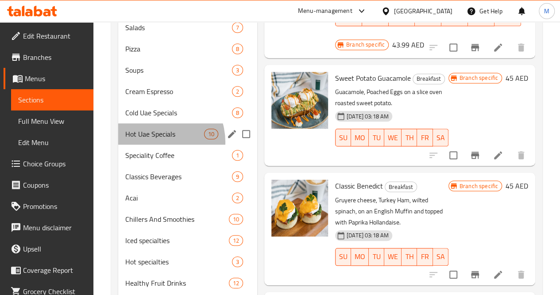
click at [156, 144] on div "Hot Uae Specials 10" at bounding box center [187, 133] width 139 height 21
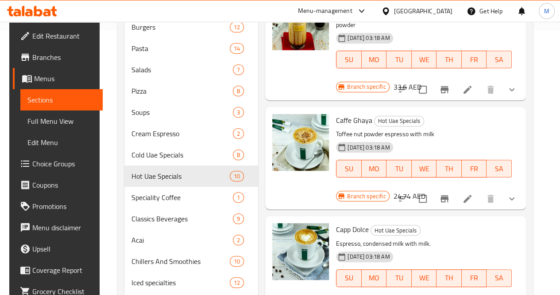
scroll to position [262, 0]
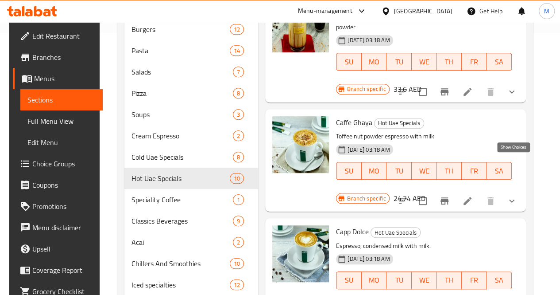
click at [512, 195] on icon "show more" at bounding box center [512, 200] width 11 height 11
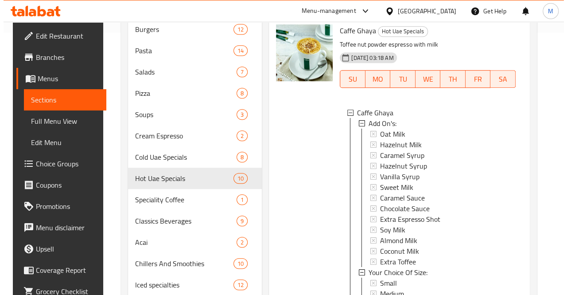
scroll to position [99, 0]
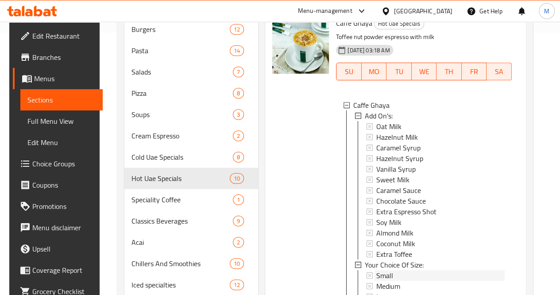
click at [377, 270] on span "Small" at bounding box center [385, 275] width 17 height 11
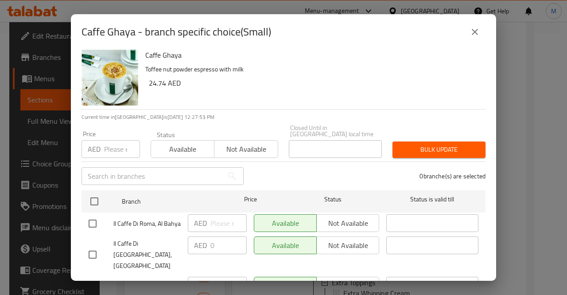
scroll to position [0, 0]
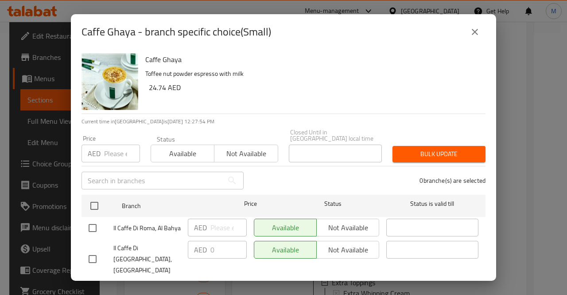
click at [471, 33] on icon "close" at bounding box center [475, 32] width 11 height 11
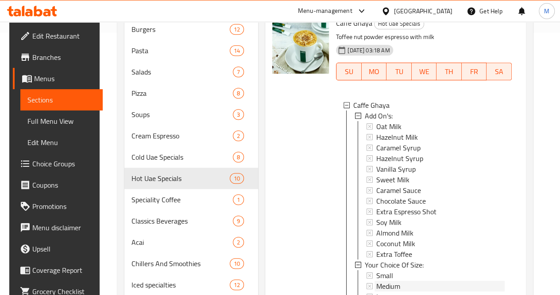
click at [377, 280] on span "Medium" at bounding box center [389, 285] width 24 height 11
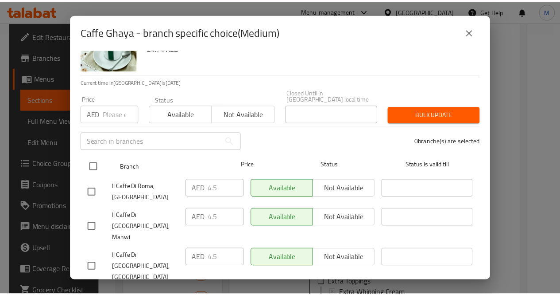
scroll to position [41, 0]
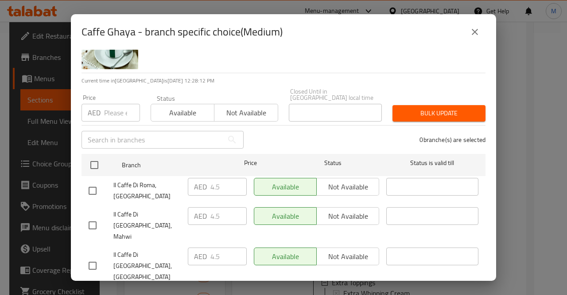
click at [474, 34] on icon "close" at bounding box center [475, 32] width 11 height 11
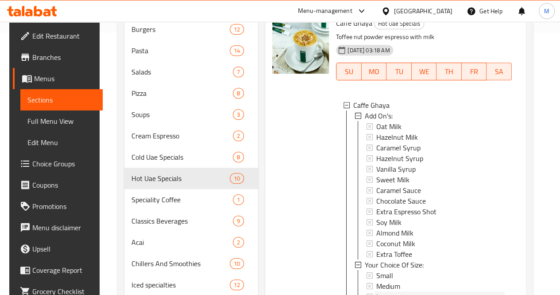
click at [377, 291] on span "Large" at bounding box center [385, 296] width 17 height 11
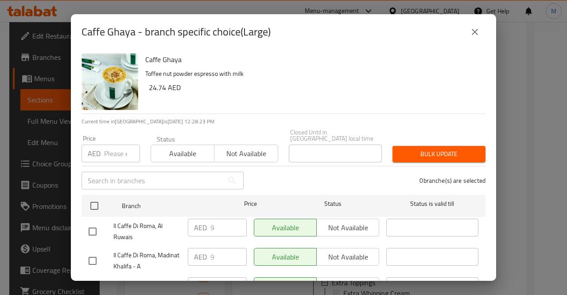
click at [472, 27] on icon "close" at bounding box center [475, 32] width 11 height 11
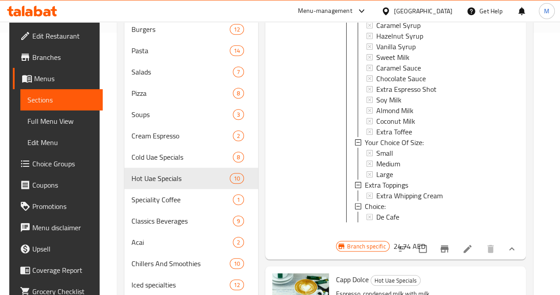
scroll to position [223, 0]
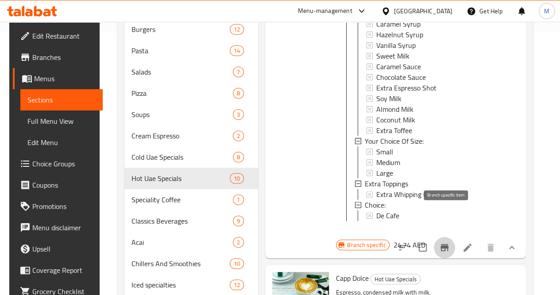
click at [449, 242] on icon "Branch-specific-item" at bounding box center [445, 247] width 11 height 11
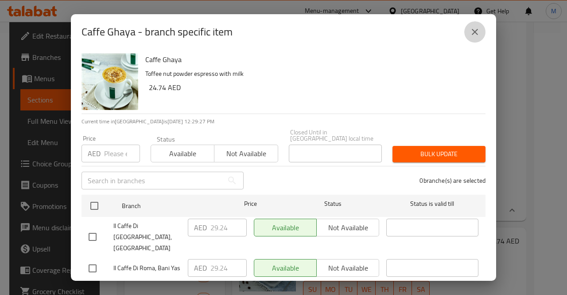
click at [475, 31] on icon "close" at bounding box center [475, 32] width 11 height 11
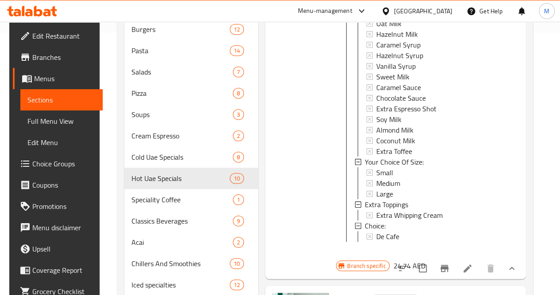
scroll to position [43, 0]
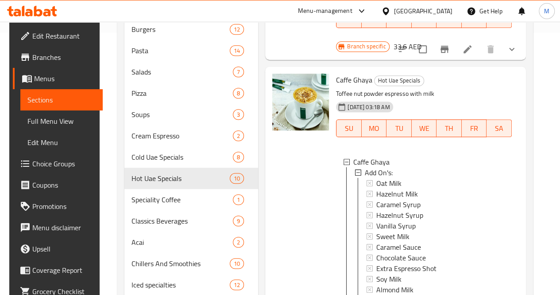
drag, startPoint x: 491, startPoint y: 55, endPoint x: 508, endPoint y: 54, distance: 16.4
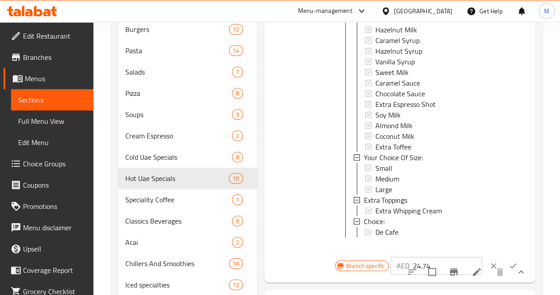
scroll to position [210, 0]
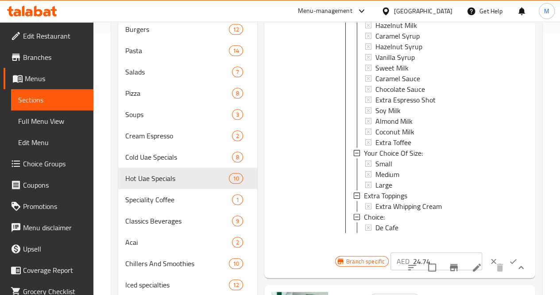
click at [448, 252] on input "24.74" at bounding box center [447, 261] width 69 height 18
click at [343, 257] on span "Branch specific" at bounding box center [366, 261] width 46 height 8
click at [490, 257] on icon "clear" at bounding box center [494, 261] width 9 height 9
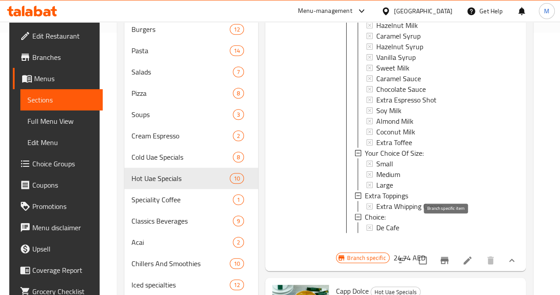
click at [448, 257] on icon "Branch-specific-item" at bounding box center [445, 260] width 8 height 7
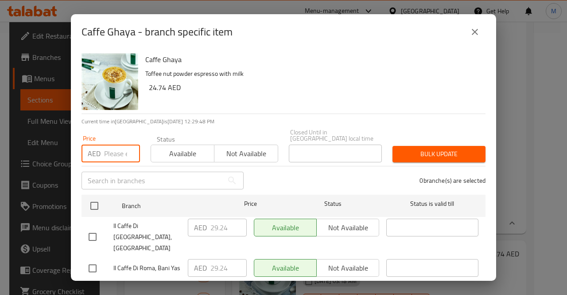
click at [119, 148] on input "number" at bounding box center [122, 153] width 36 height 18
paste input "2"
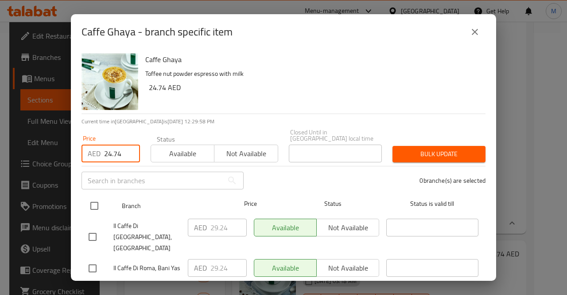
type input "24.74"
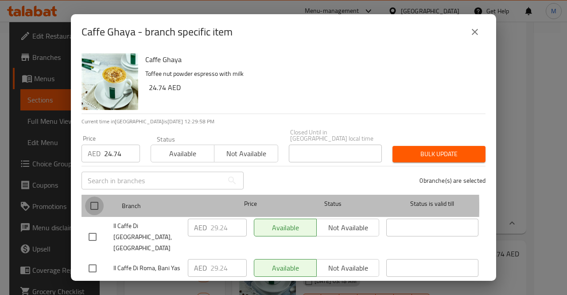
click at [90, 207] on input "checkbox" at bounding box center [94, 205] width 19 height 19
checkbox input "true"
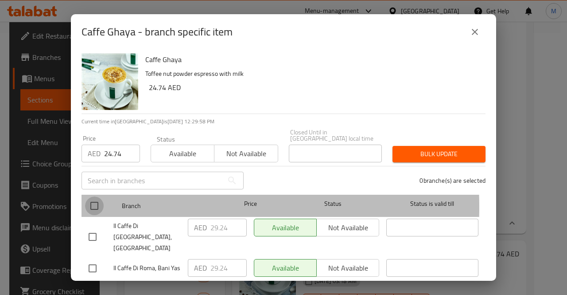
checkbox input "true"
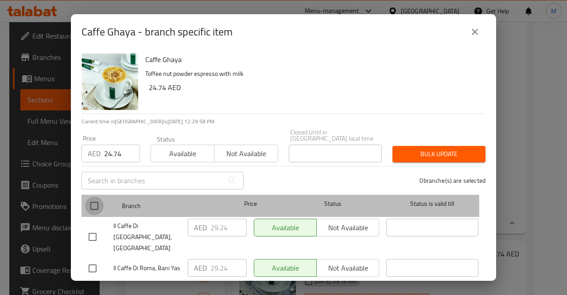
checkbox input "true"
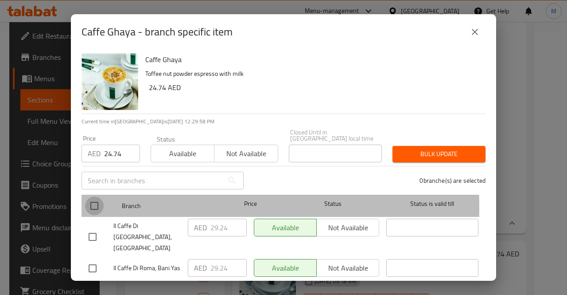
checkbox input "true"
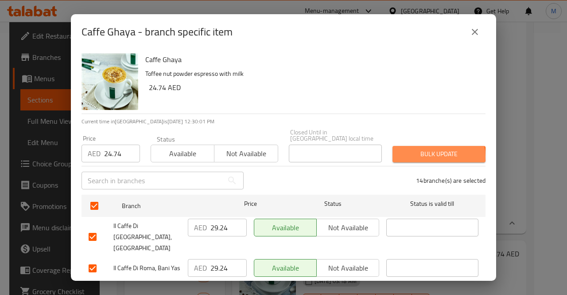
click at [428, 156] on span "Bulk update" at bounding box center [439, 153] width 79 height 11
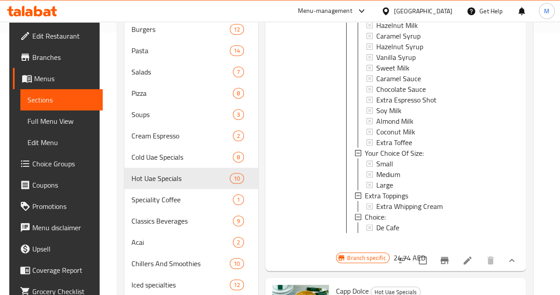
click at [37, 61] on span "Branches" at bounding box center [63, 57] width 63 height 11
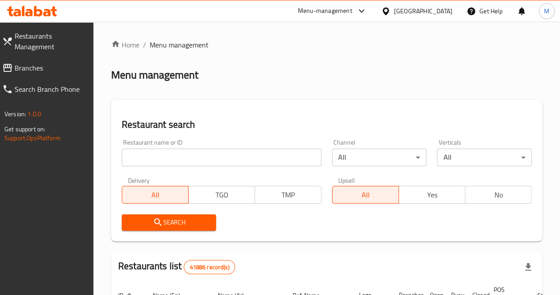
click at [358, 12] on icon at bounding box center [362, 11] width 11 height 11
click at [304, 99] on div "Restaurant-Management" at bounding box center [278, 98] width 70 height 10
